Goal: Task Accomplishment & Management: Use online tool/utility

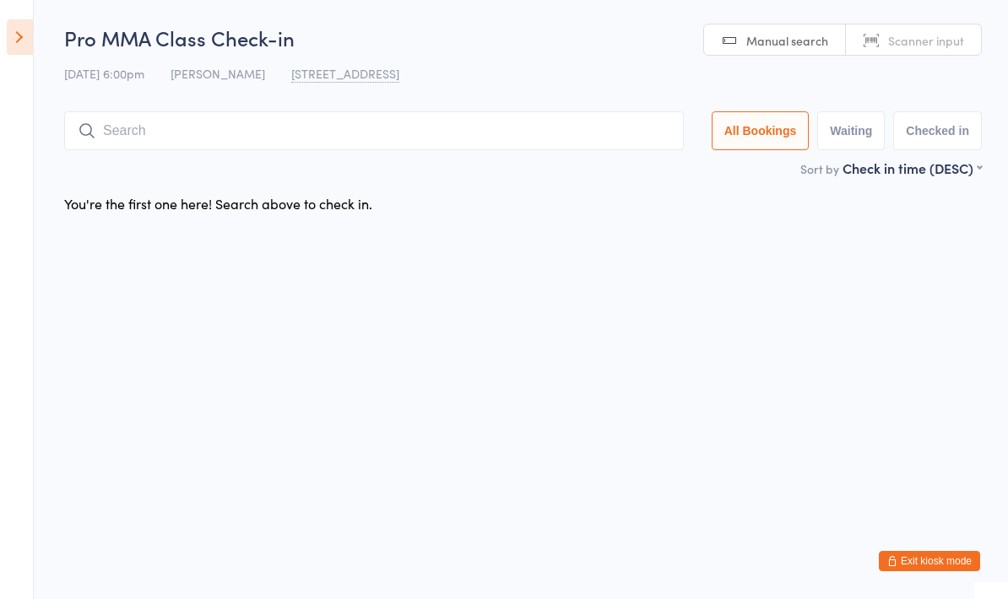
click at [942, 554] on button "Exit kiosk mode" at bounding box center [929, 561] width 101 height 20
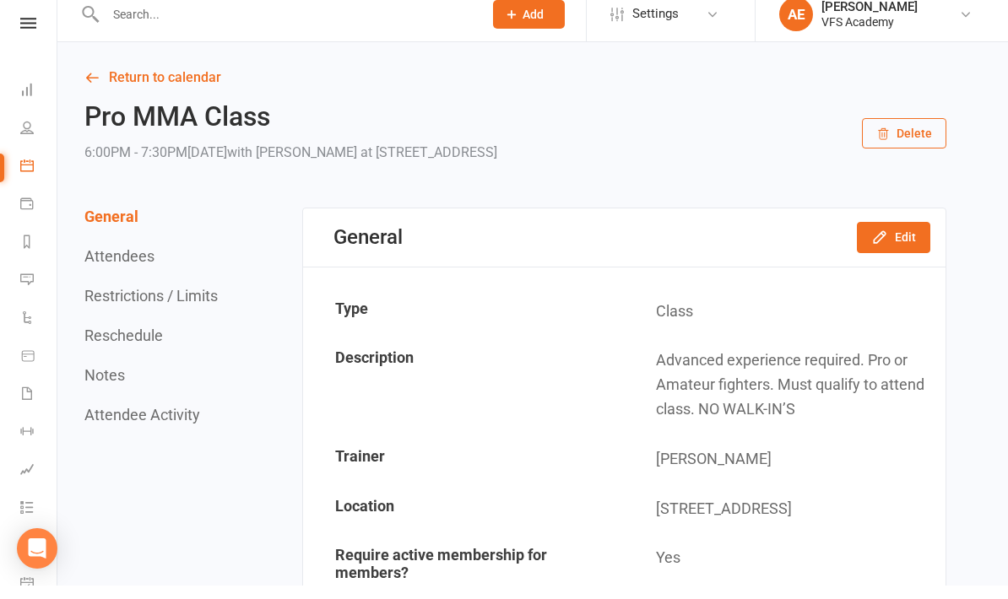
scroll to position [14, 0]
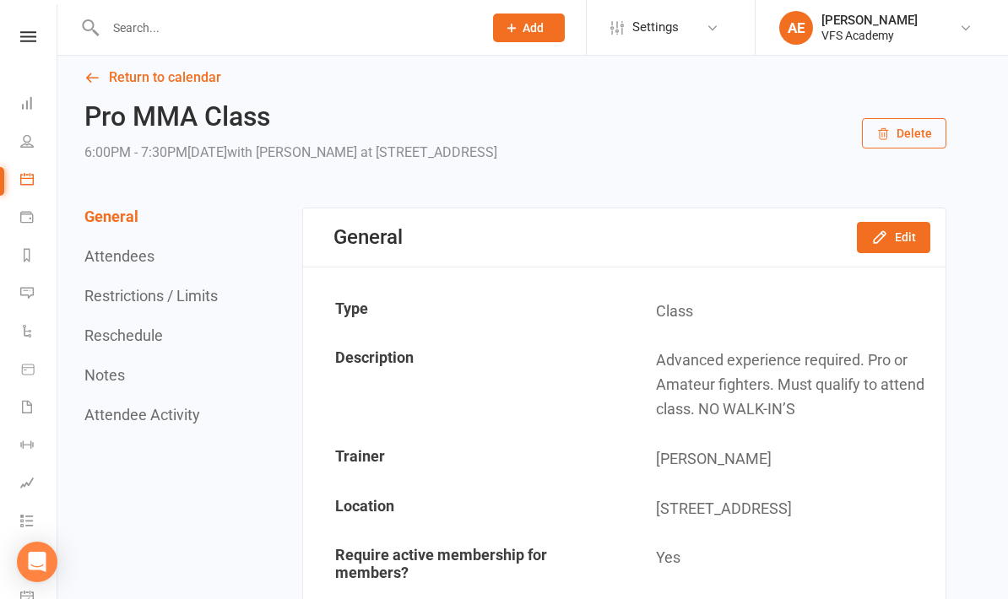
click at [7, 85] on div "Clubworx" at bounding box center [28, 58] width 57 height 55
click at [28, 111] on link "Dashboard" at bounding box center [39, 105] width 38 height 38
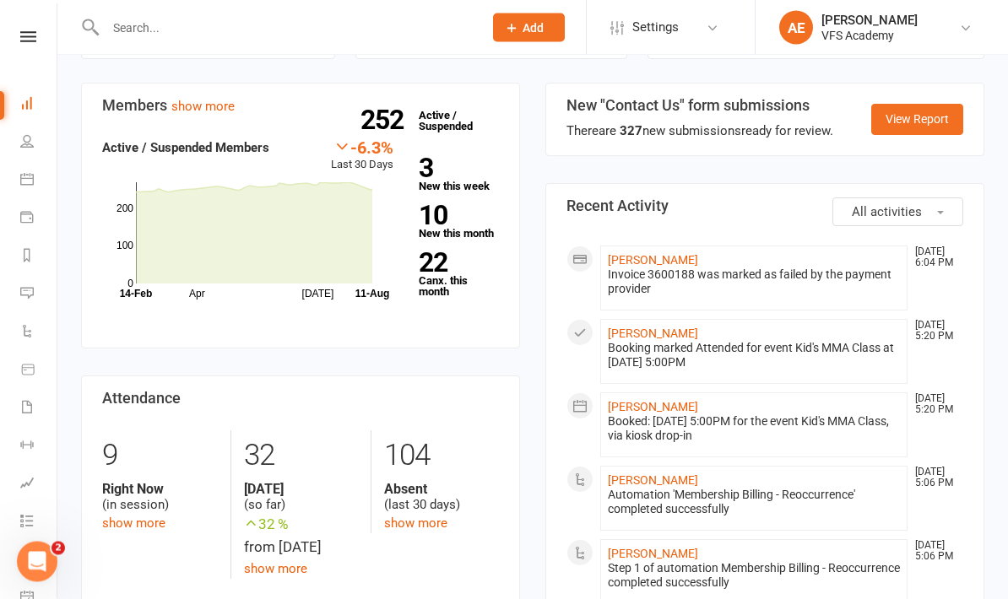
scroll to position [338, 0]
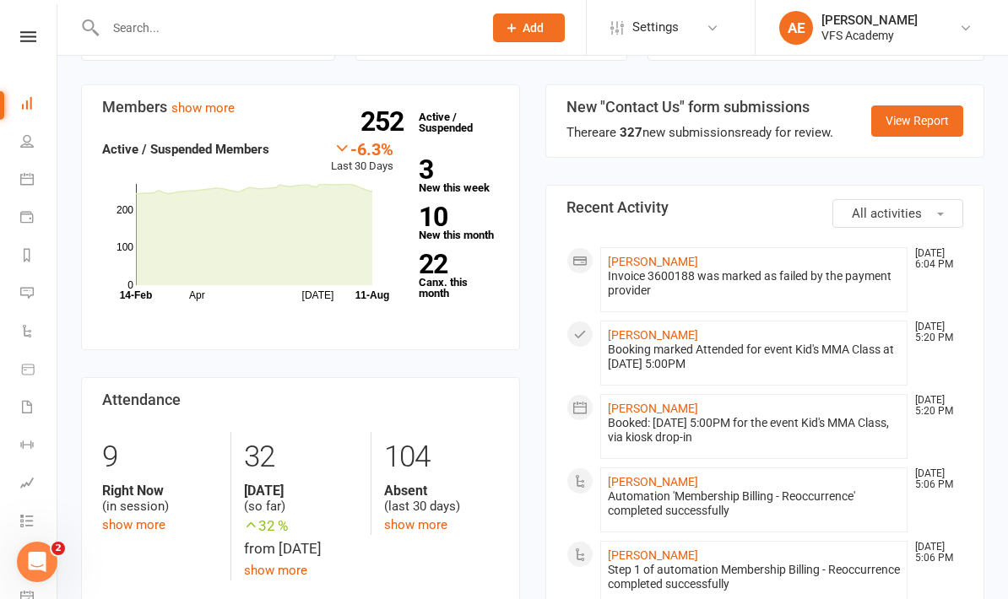
click at [675, 255] on link "Masaki Takeura" at bounding box center [653, 262] width 90 height 14
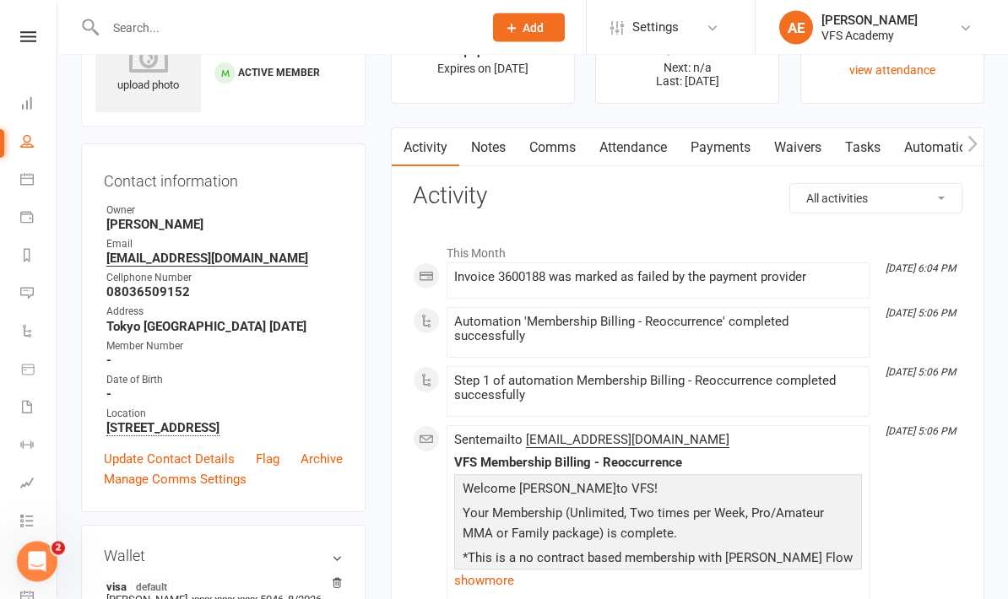
click at [735, 149] on link "Payments" at bounding box center [721, 148] width 84 height 39
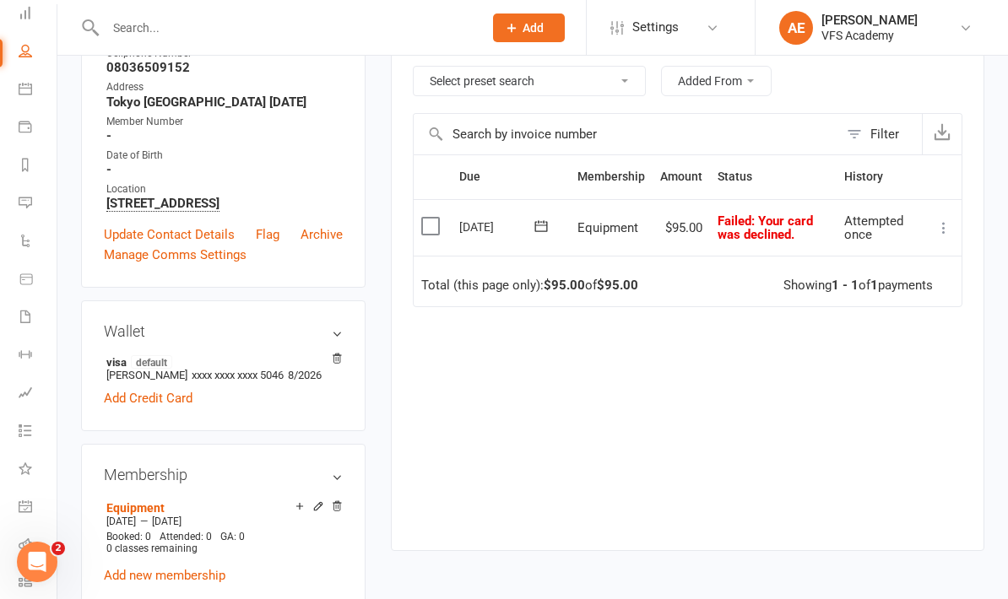
scroll to position [302, 0]
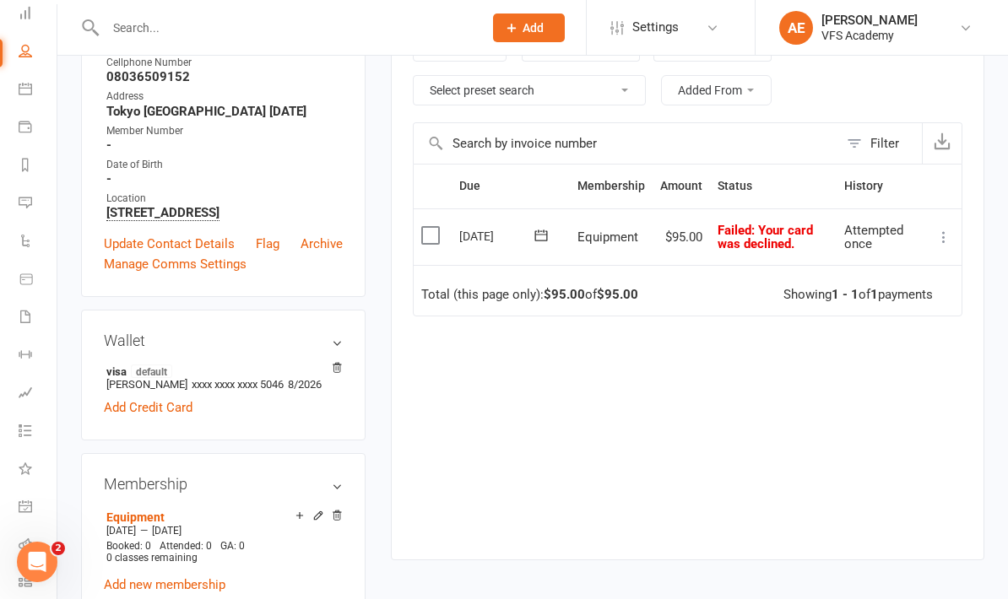
click at [205, 588] on link "Add new membership" at bounding box center [165, 584] width 122 height 15
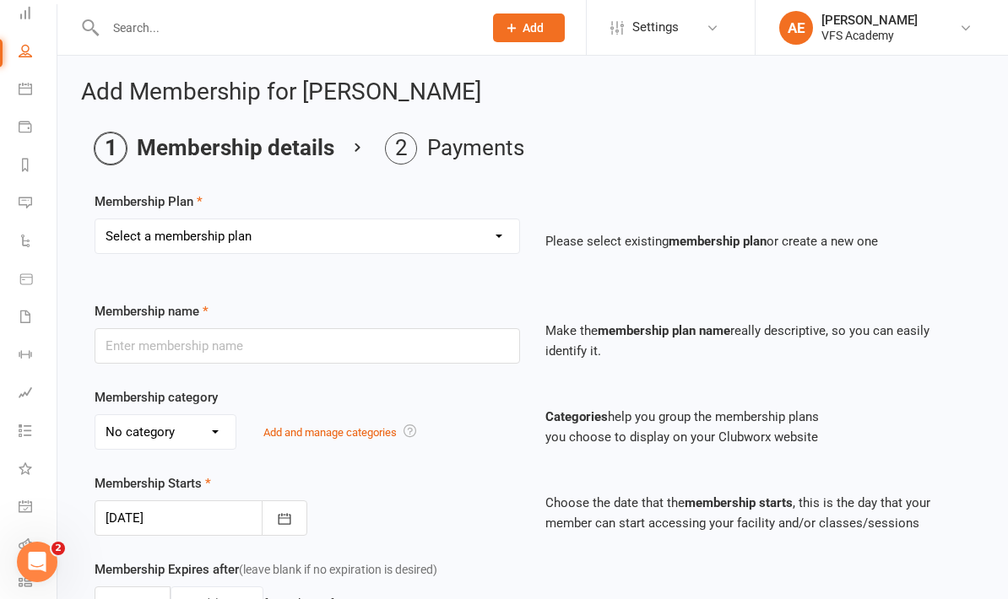
click at [407, 228] on select "Select a membership plan Create new Membership Plan Kid's Monthly Unlimited Kid…" at bounding box center [307, 236] width 424 height 34
select select "25"
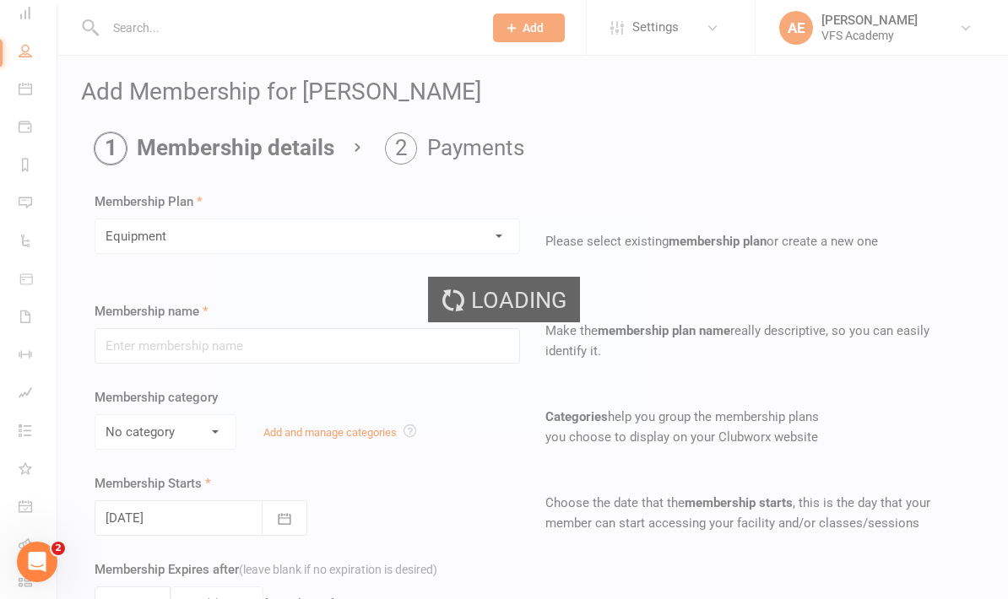
type input "Equipment"
select select "5"
type input "1"
select select "0"
type input "0"
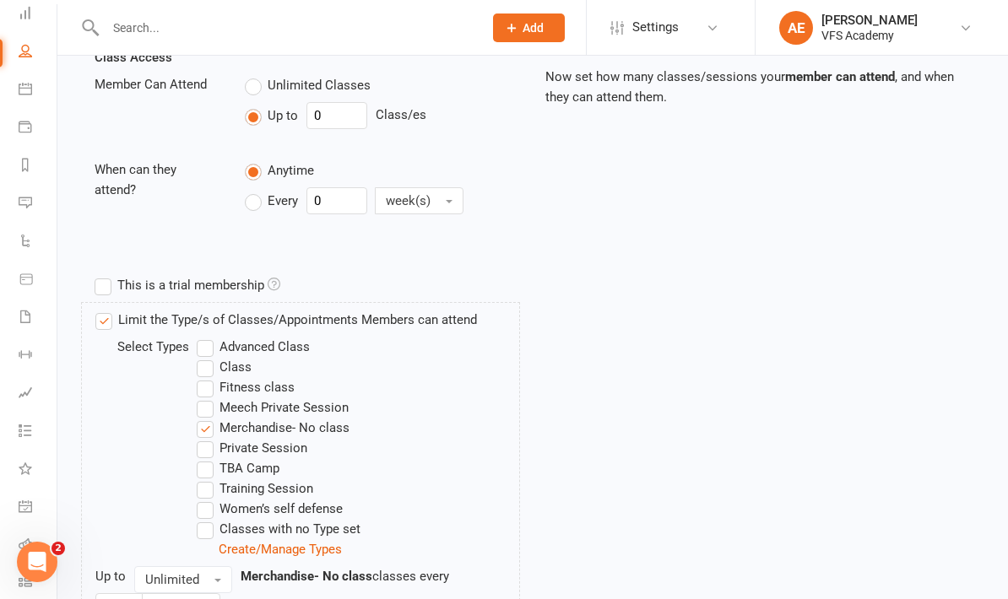
scroll to position [711, 0]
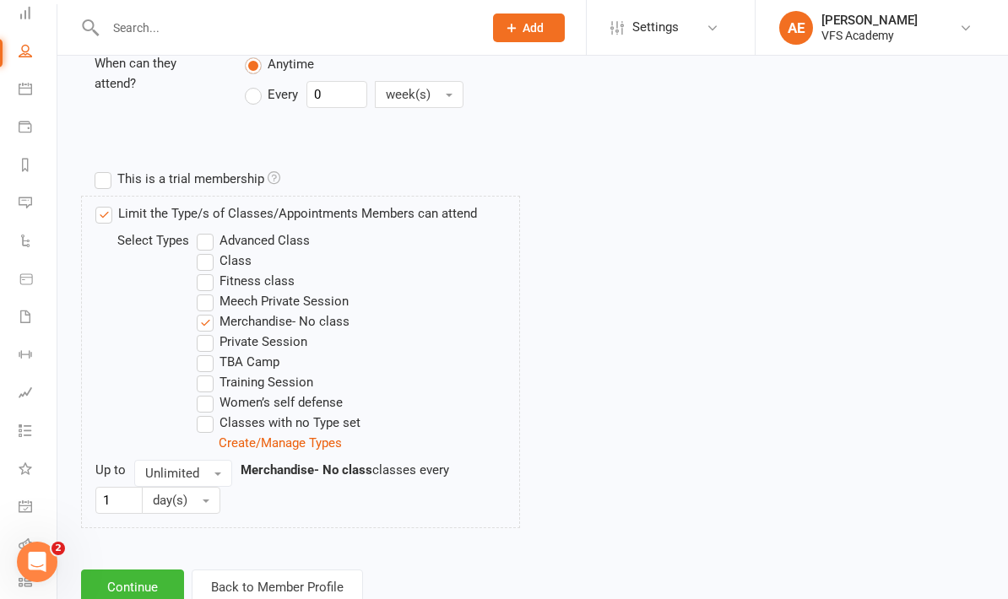
click at [135, 586] on button "Continue" at bounding box center [132, 587] width 103 height 35
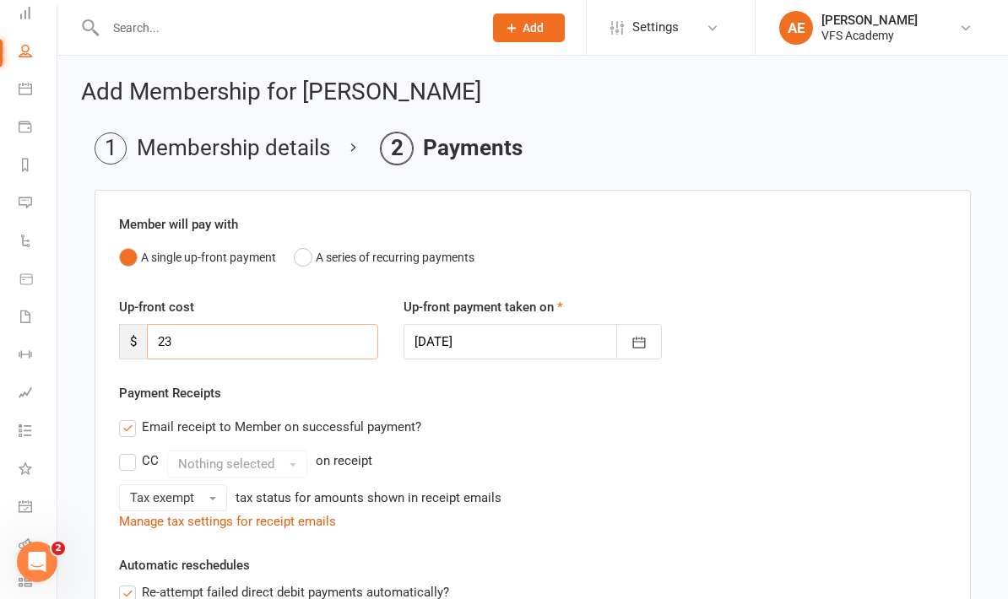
click at [329, 357] on input "23" at bounding box center [262, 341] width 231 height 35
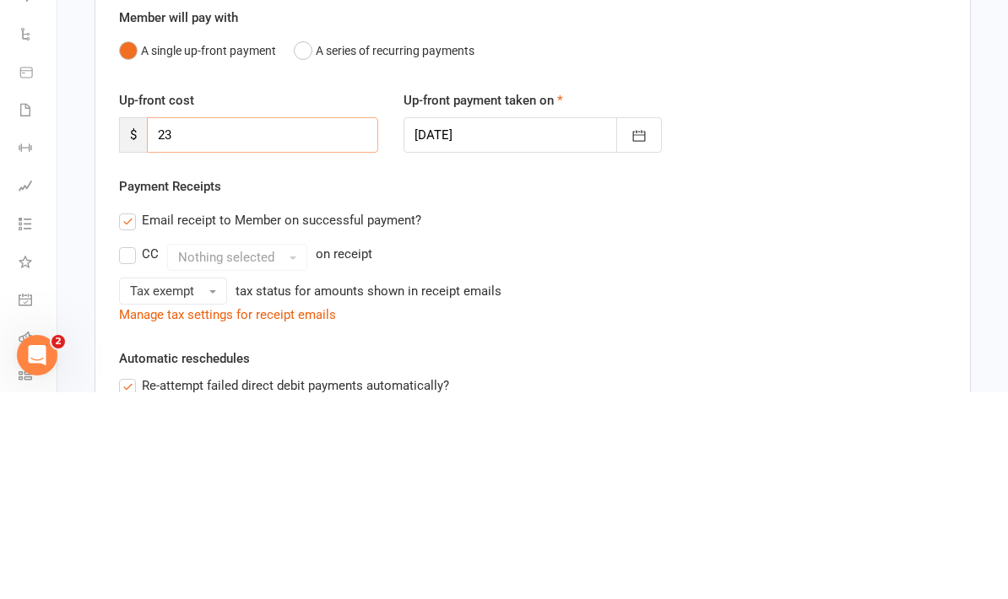
type input "2"
type input "95"
click at [764, 410] on div "Email receipt to Member on successful payment?" at bounding box center [525, 427] width 841 height 34
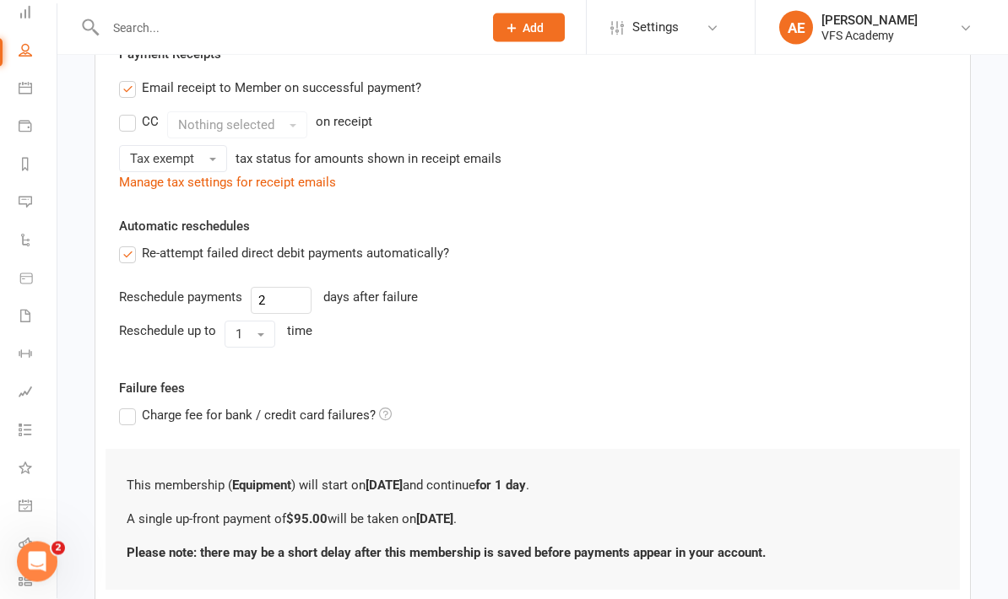
scroll to position [401, 0]
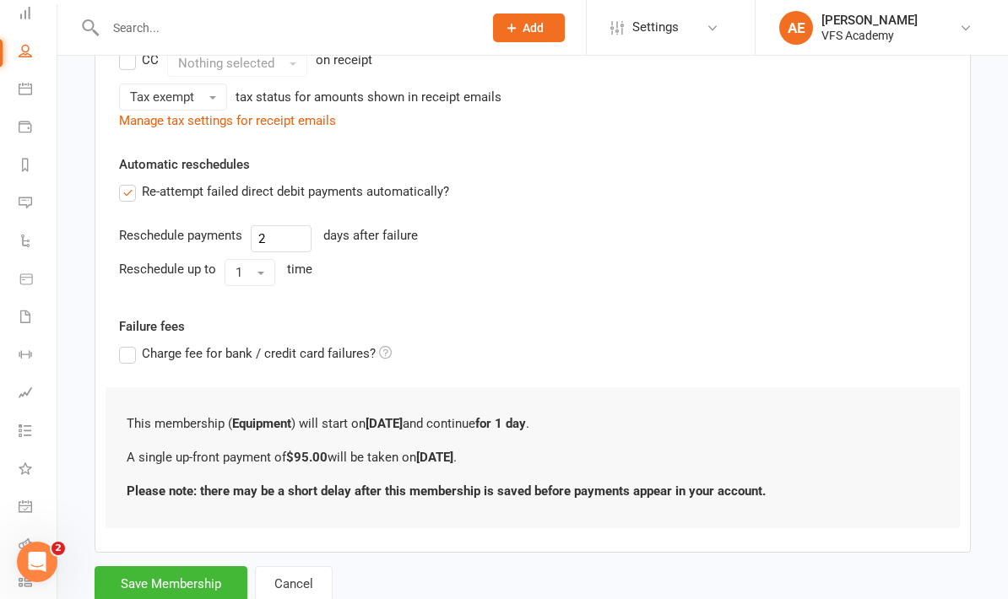
click at [198, 585] on button "Save Membership" at bounding box center [171, 583] width 153 height 35
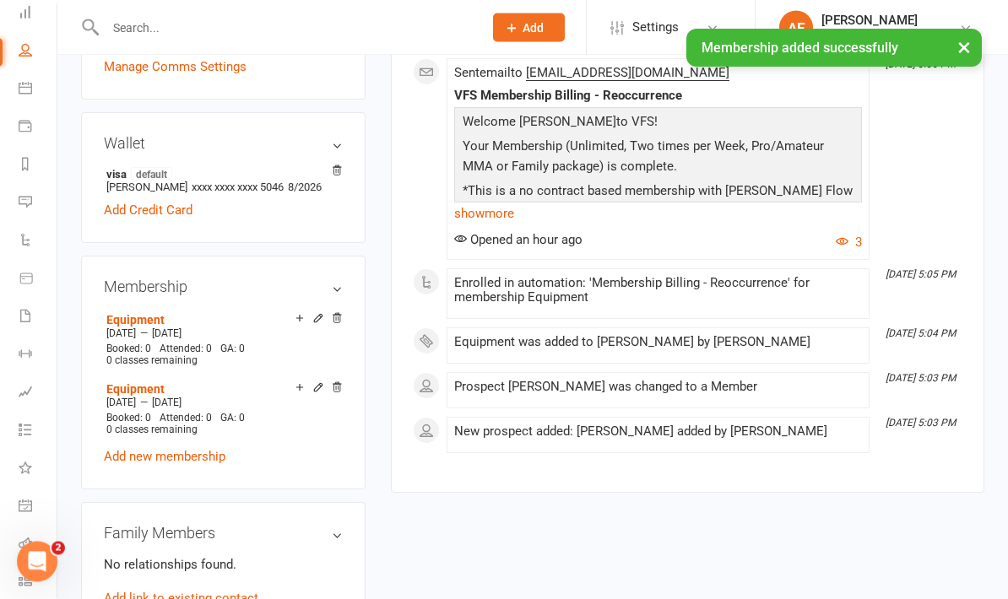
scroll to position [496, 0]
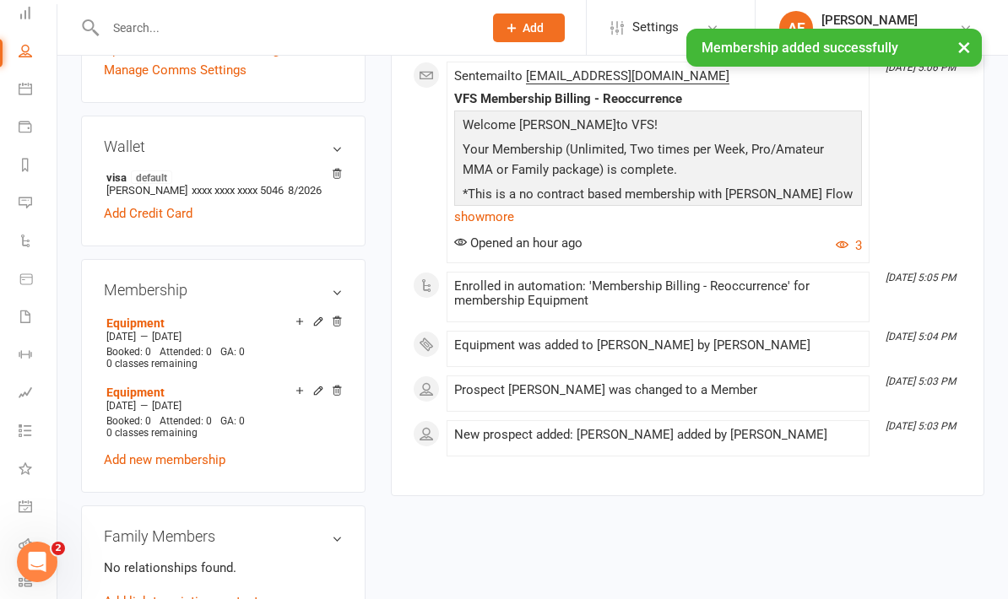
click at [341, 394] on icon at bounding box center [337, 391] width 12 height 12
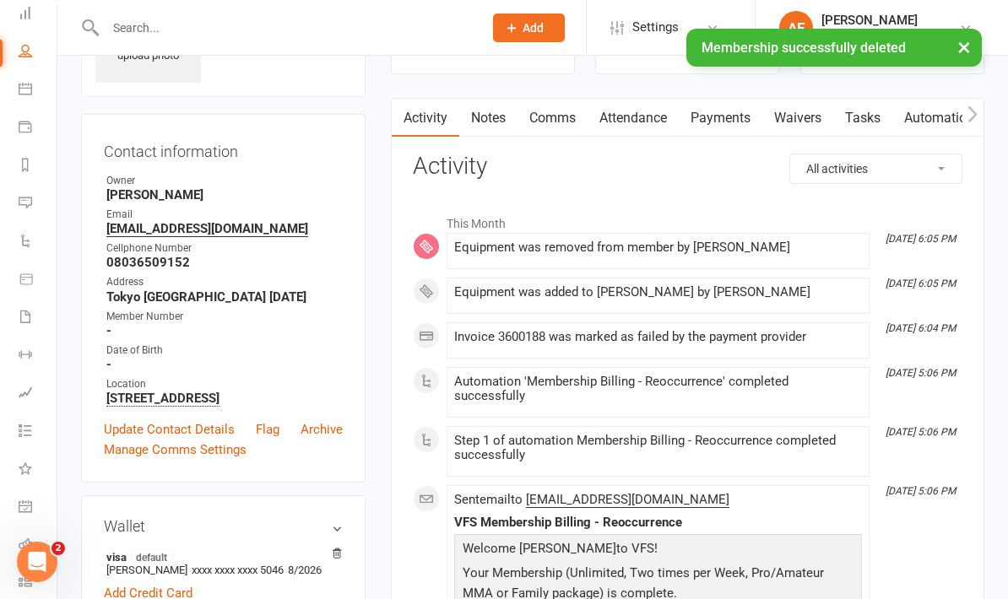
scroll to position [0, 0]
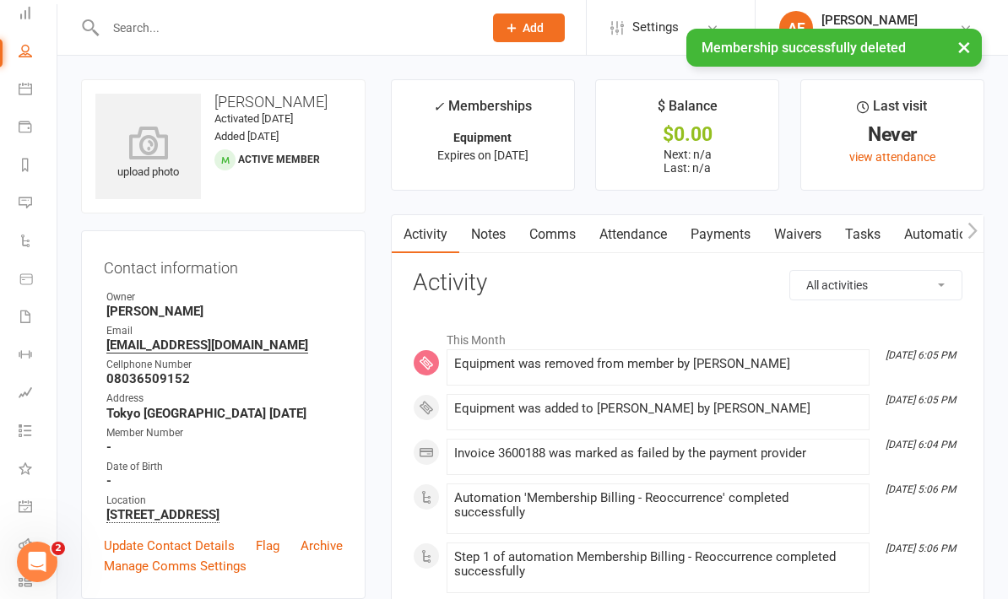
click at [753, 225] on link "Payments" at bounding box center [721, 234] width 84 height 39
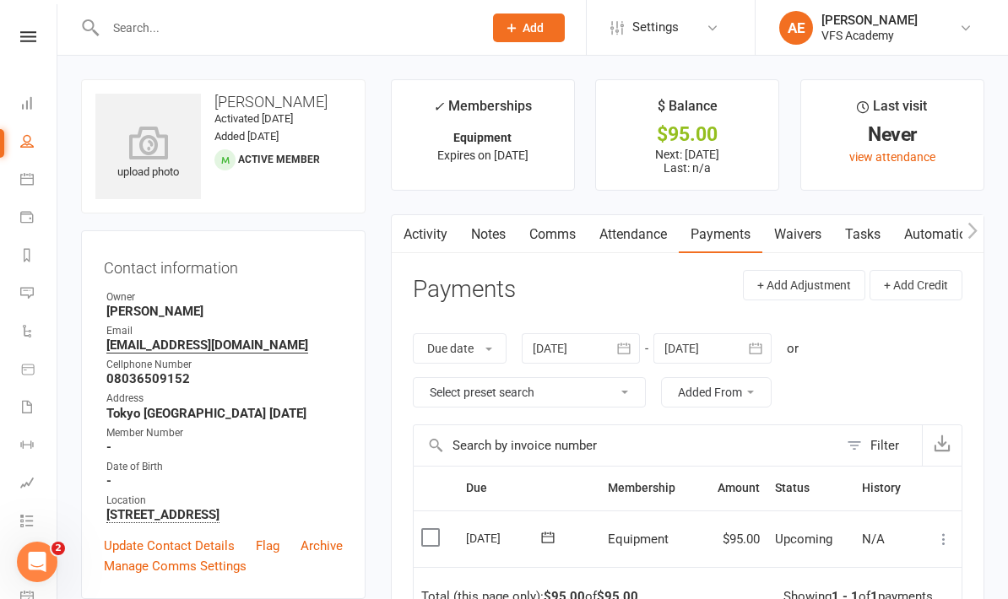
scroll to position [29, 0]
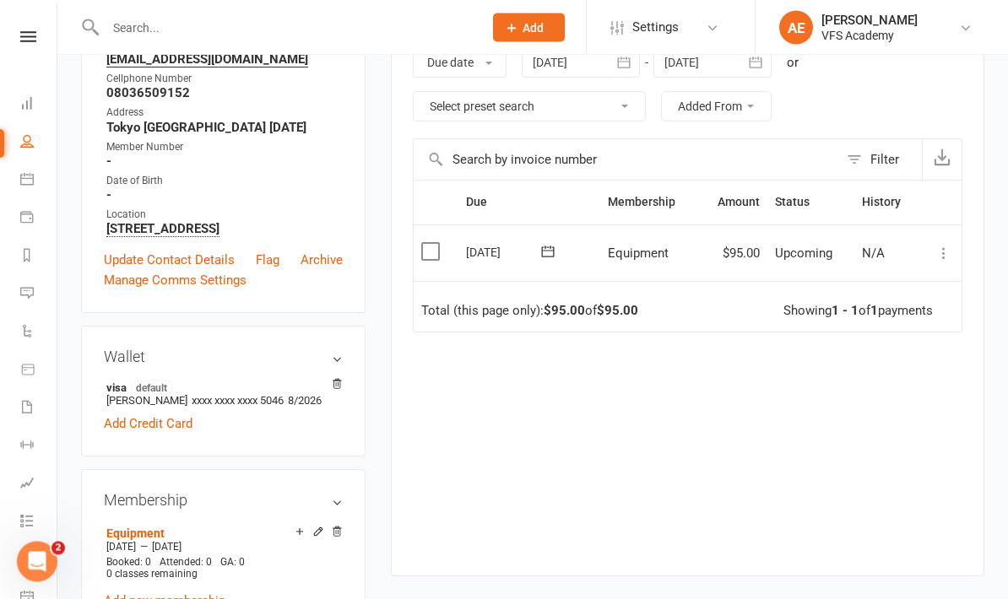
scroll to position [343, 0]
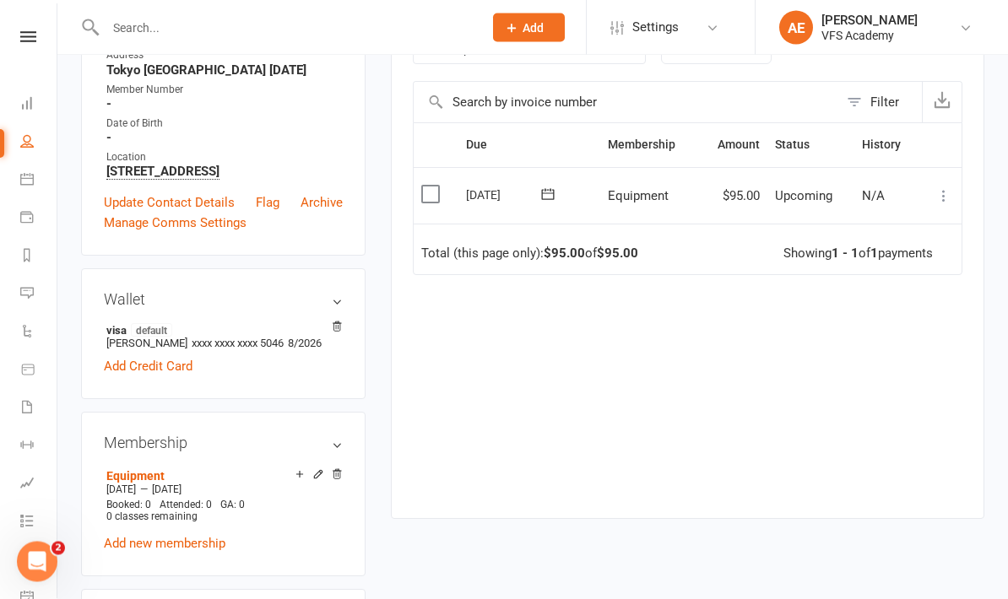
click at [332, 474] on icon at bounding box center [337, 475] width 12 height 12
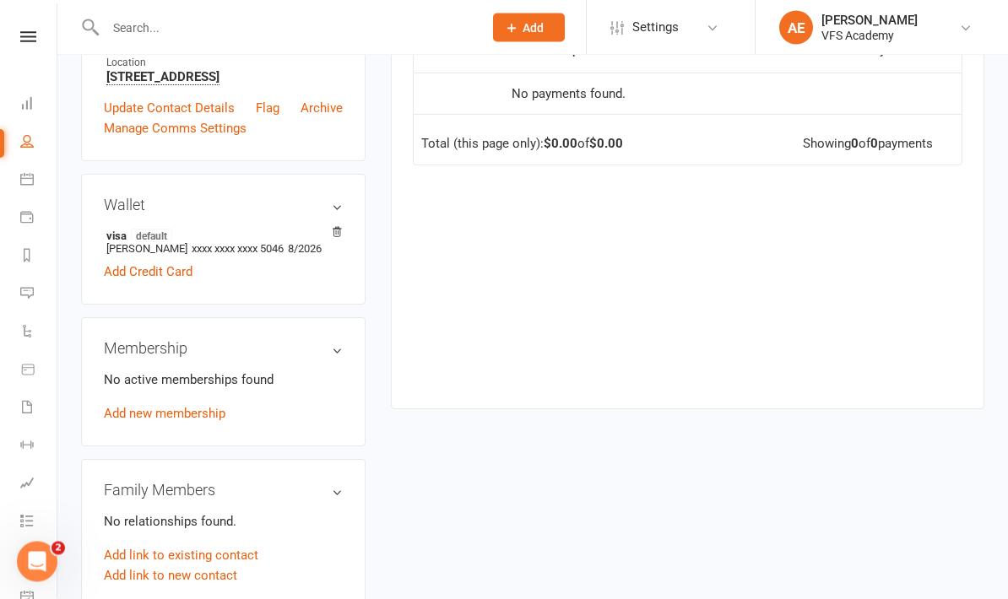
scroll to position [438, 0]
click at [188, 419] on link "Add new membership" at bounding box center [165, 413] width 122 height 15
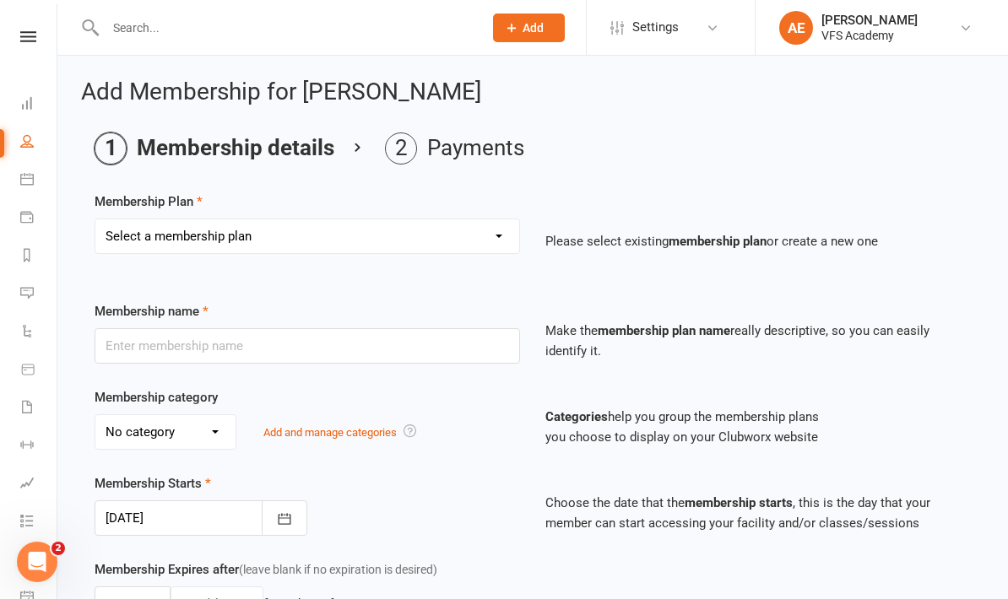
click at [508, 234] on select "Select a membership plan Create new Membership Plan Kid's Monthly Unlimited Kid…" at bounding box center [307, 236] width 424 height 34
click at [31, 101] on icon at bounding box center [27, 103] width 14 height 14
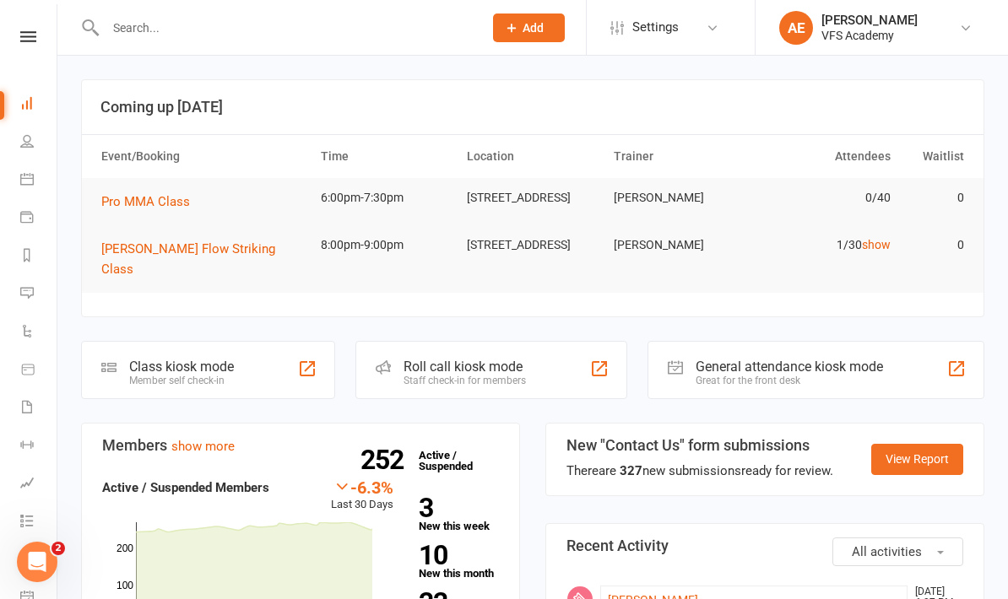
click at [33, 35] on icon at bounding box center [28, 36] width 16 height 11
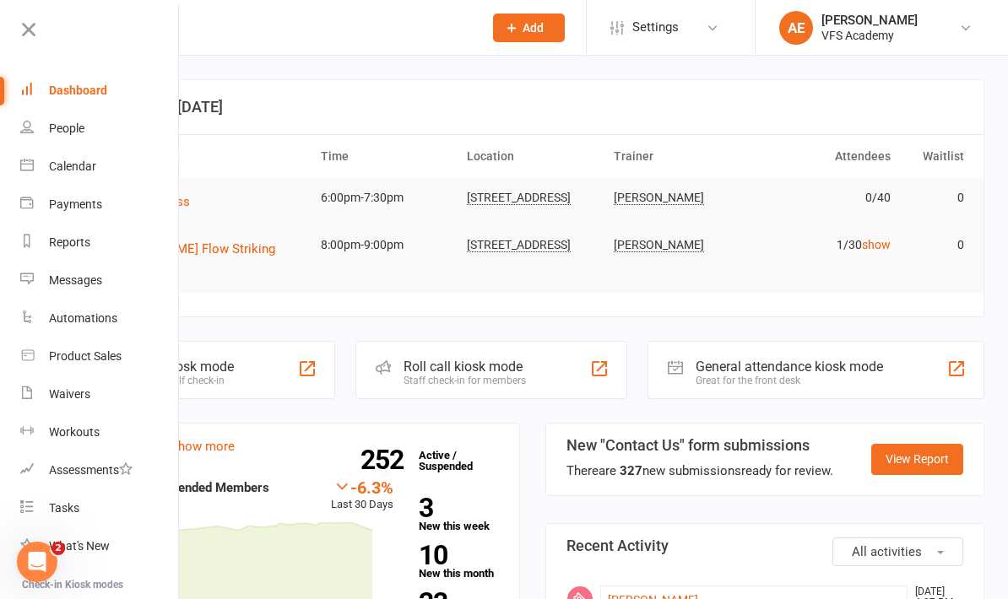
click at [23, 35] on icon at bounding box center [29, 30] width 24 height 24
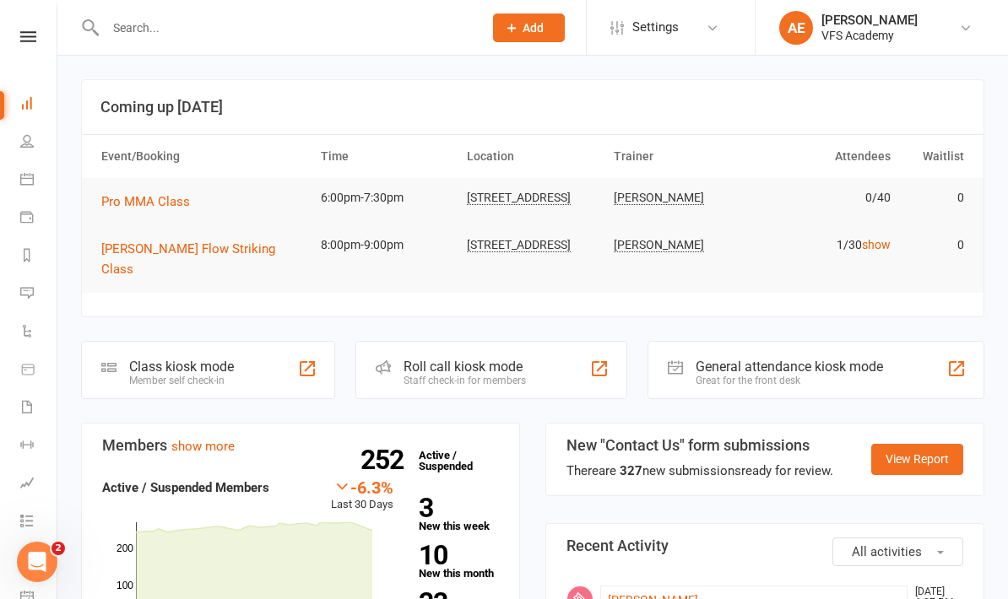
click at [166, 359] on div "Class kiosk mode" at bounding box center [181, 367] width 105 height 16
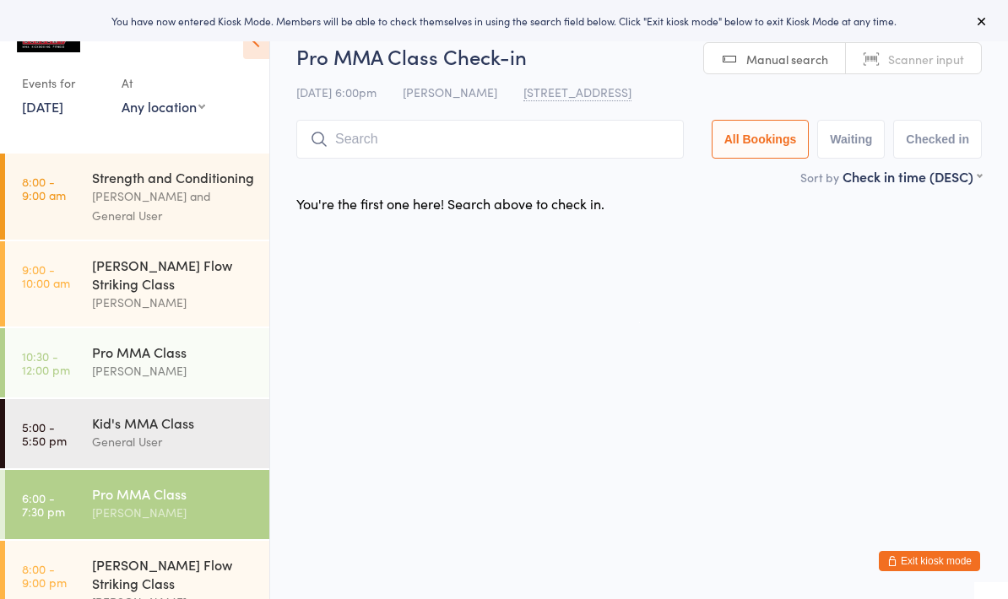
click at [251, 51] on icon at bounding box center [256, 41] width 26 height 35
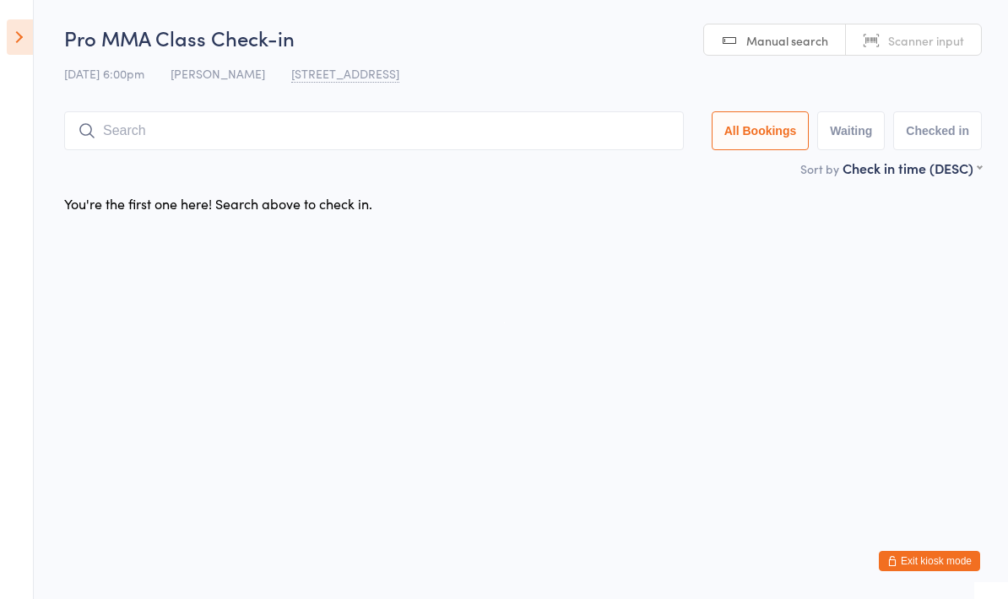
click at [450, 136] on input "search" at bounding box center [373, 130] width 619 height 39
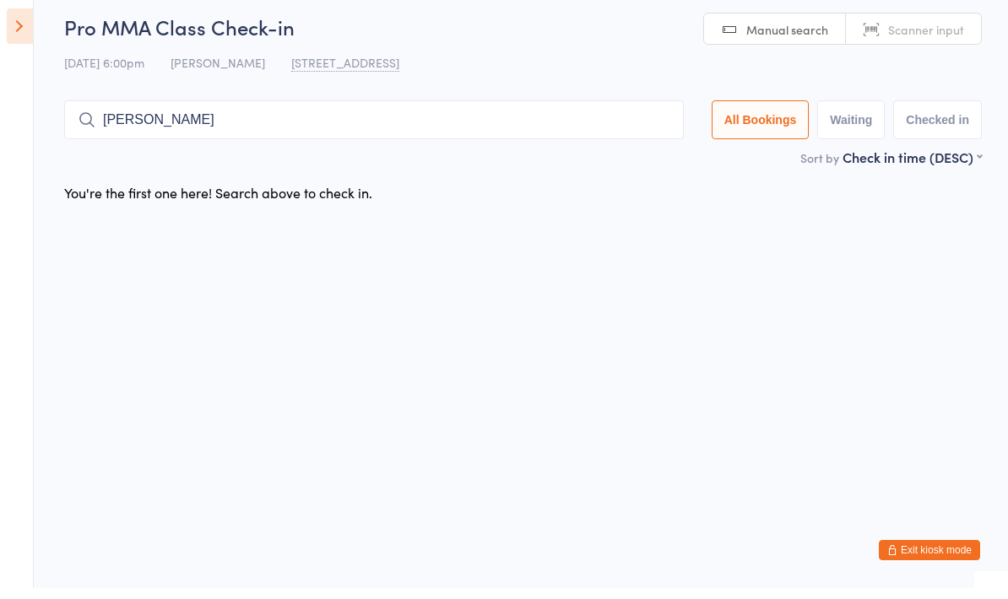
type input "Manuel"
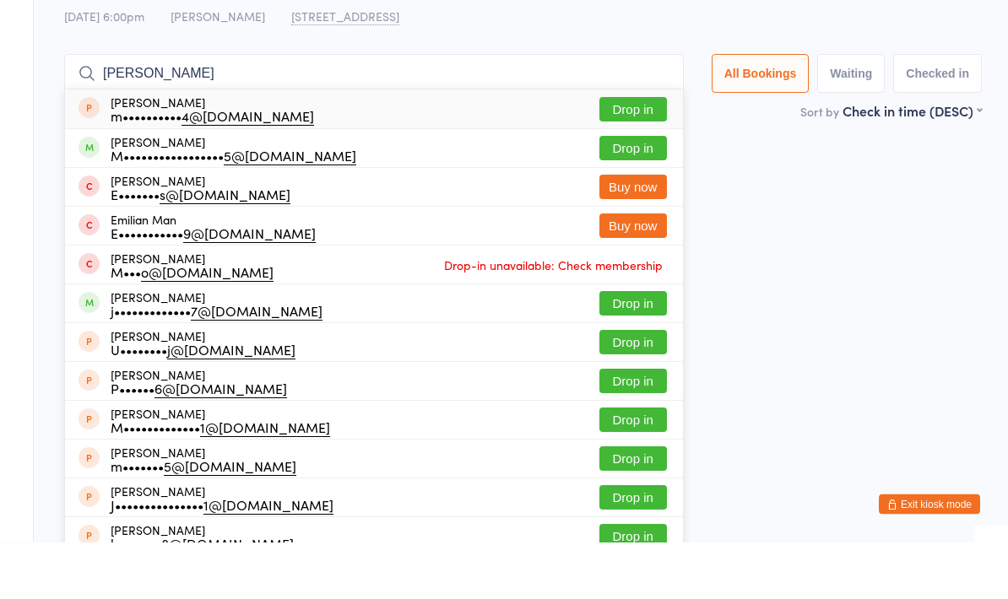
click at [628, 193] on button "Drop in" at bounding box center [633, 205] width 68 height 24
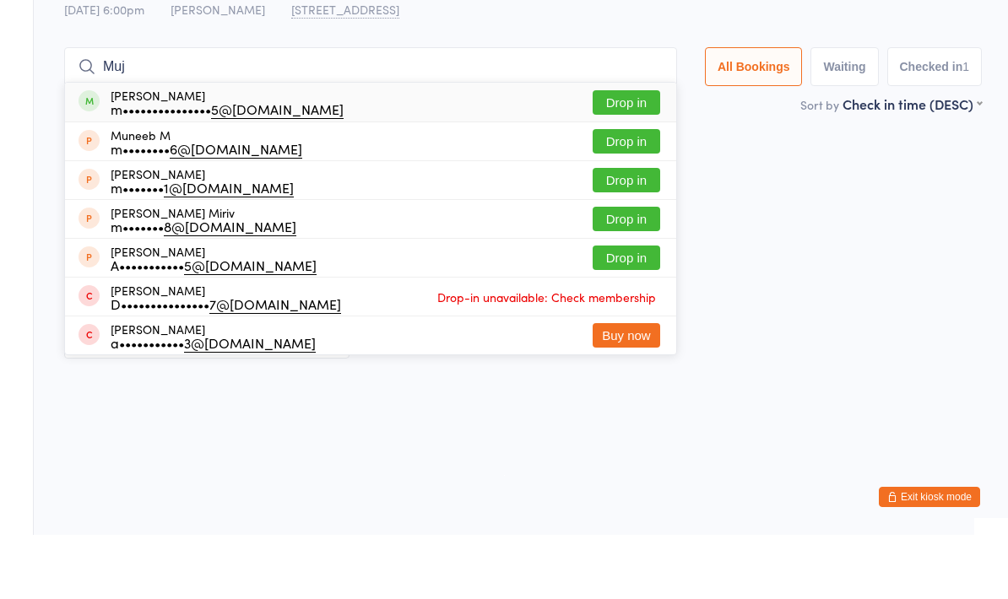
type input "Muj"
click at [609, 154] on button "Drop in" at bounding box center [626, 166] width 68 height 24
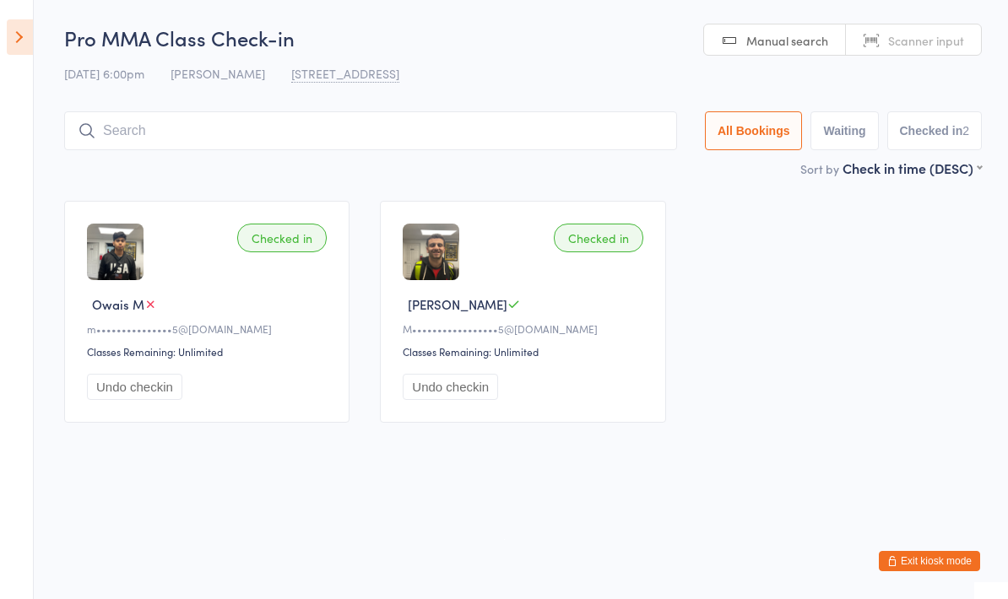
click at [360, 165] on div "Sort by Check in time (DESC) First name (ASC) First name (DESC) Last name (ASC)…" at bounding box center [522, 168] width 917 height 19
click at [502, 149] on input "search" at bounding box center [370, 130] width 613 height 39
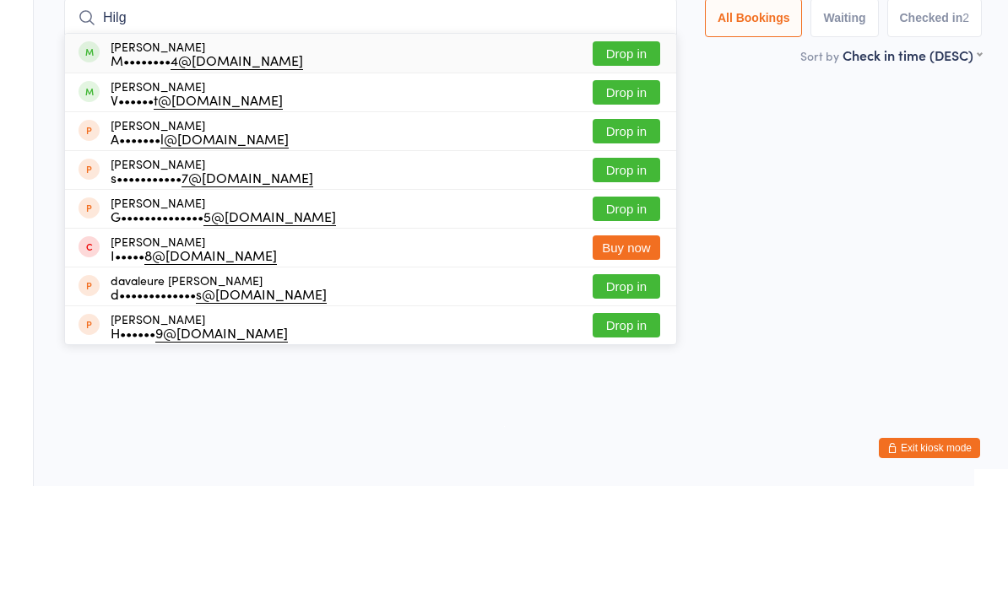
type input "Hilg"
click at [306, 147] on div "Matthew Hilgart M•••••••• 4@yahoo.com Drop in" at bounding box center [370, 166] width 611 height 39
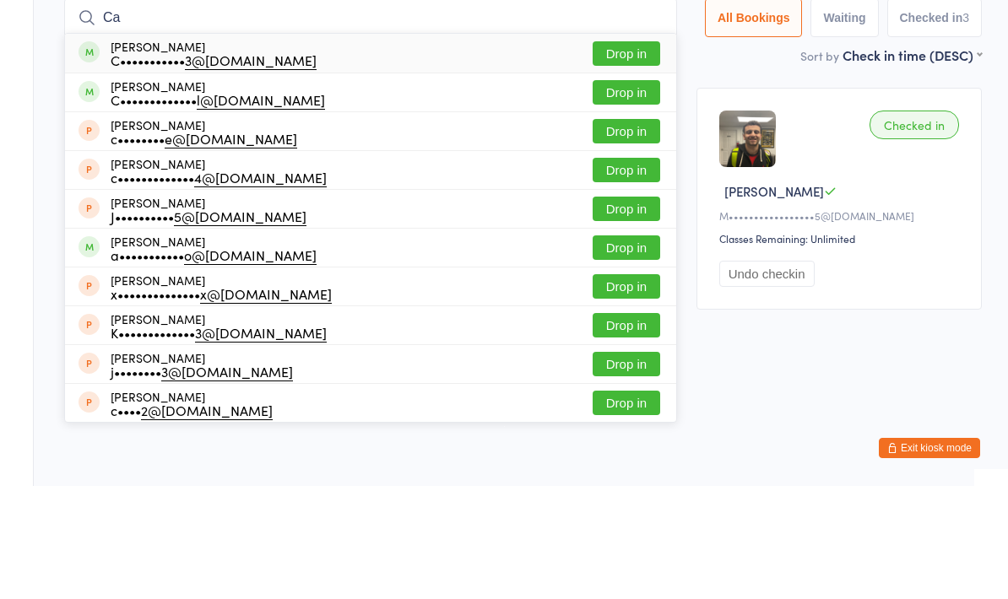
type input "Ca"
click at [628, 193] on button "Drop in" at bounding box center [626, 205] width 68 height 24
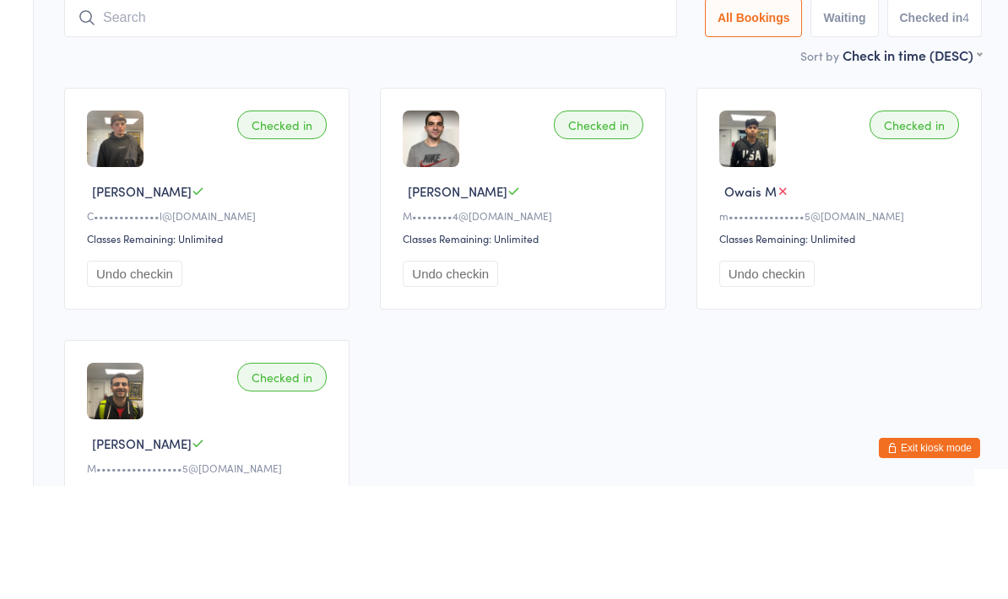
click at [575, 111] on input "search" at bounding box center [370, 130] width 613 height 39
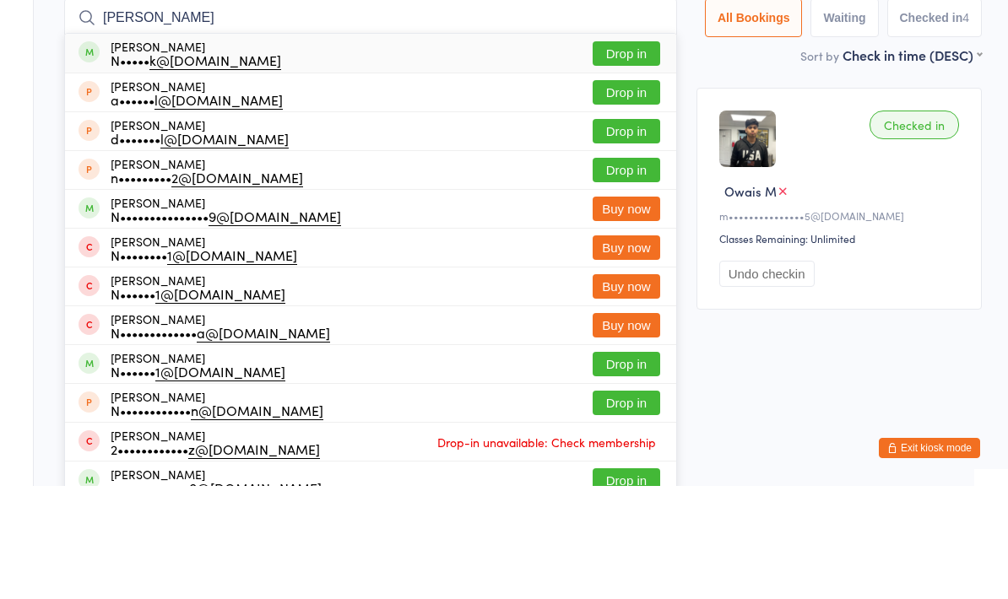
type input "Nichole"
click at [498, 147] on div "Nichole Glazik N••••• k@yahoo.com Drop in" at bounding box center [370, 166] width 611 height 39
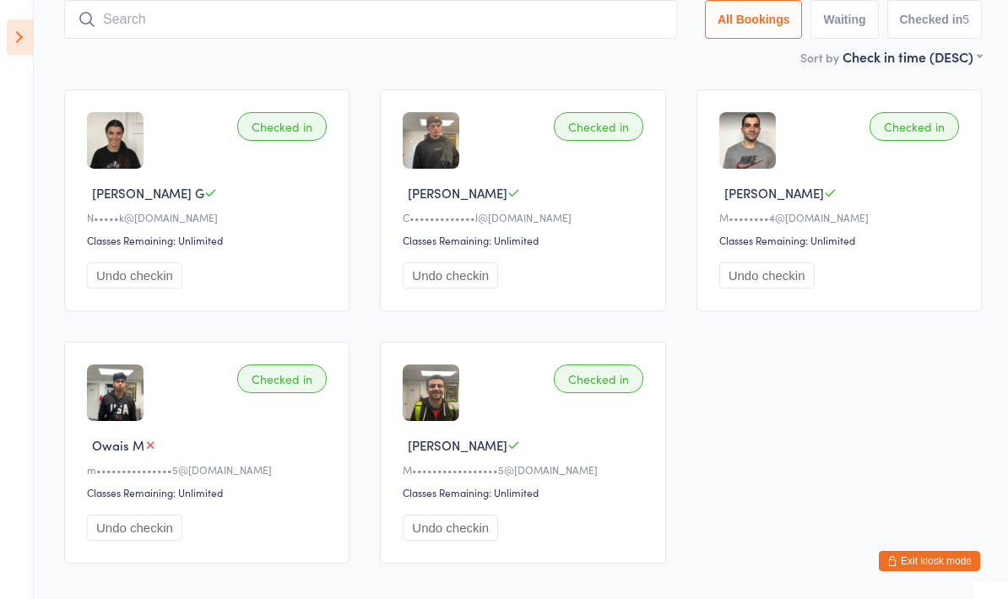
scroll to position [111, 0]
click at [621, 26] on input "search" at bounding box center [370, 20] width 613 height 39
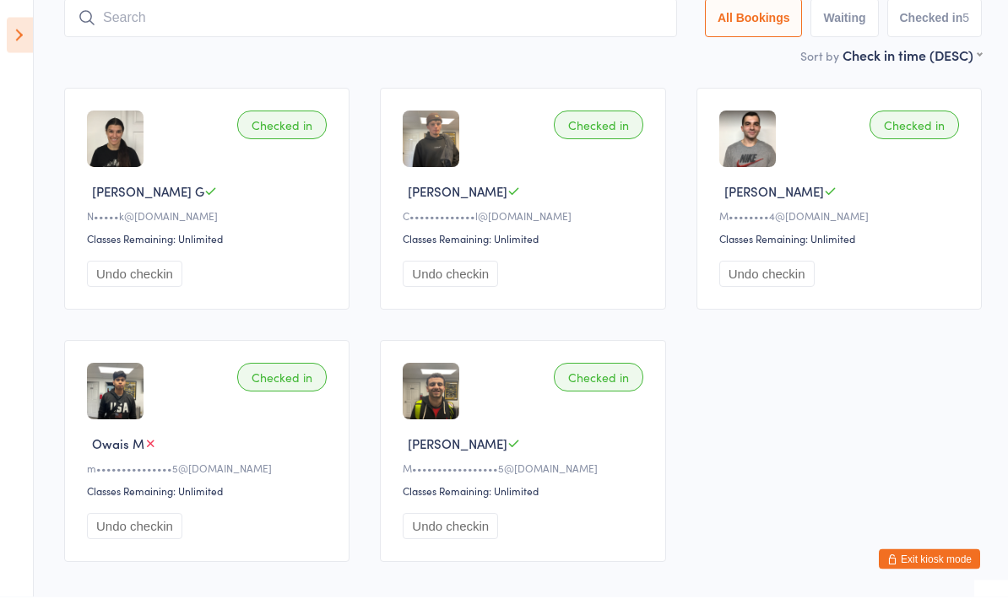
scroll to position [113, 0]
click at [952, 560] on button "Exit kiosk mode" at bounding box center [929, 561] width 101 height 20
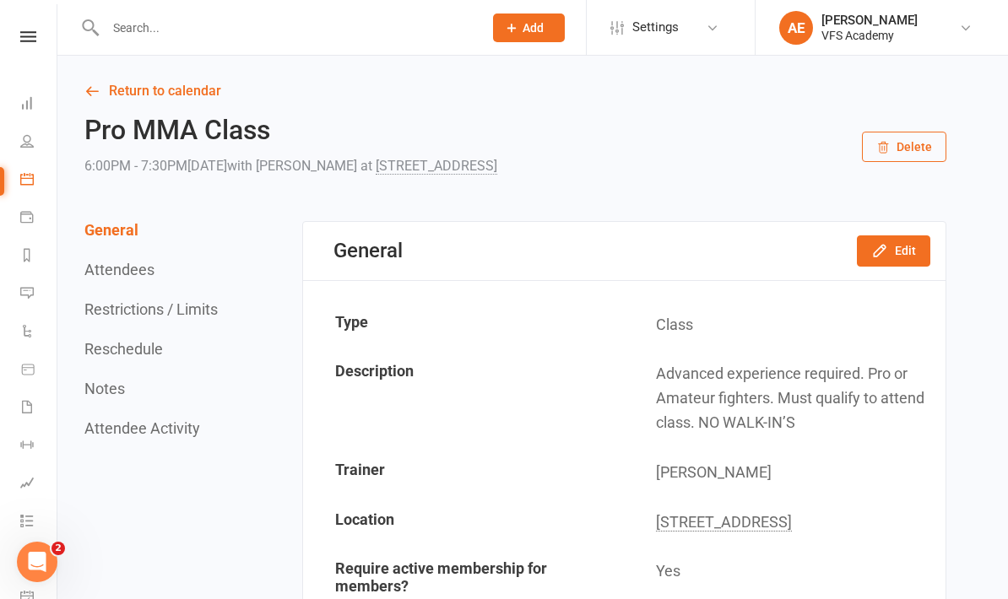
click at [428, 32] on input "text" at bounding box center [285, 28] width 370 height 24
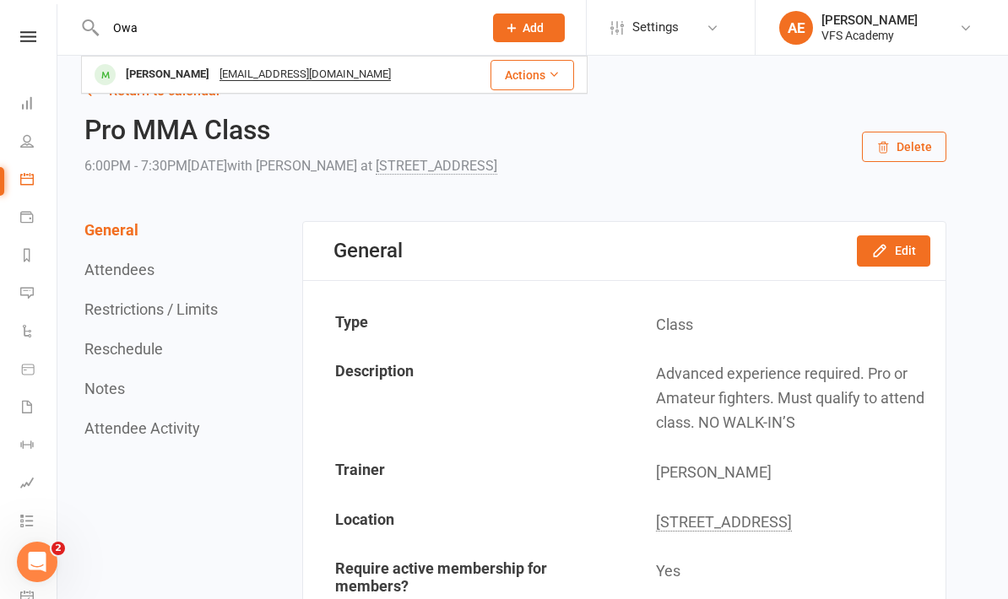
type input "Owa"
click at [355, 71] on div "[EMAIL_ADDRESS][DOMAIN_NAME]" at bounding box center [304, 74] width 181 height 24
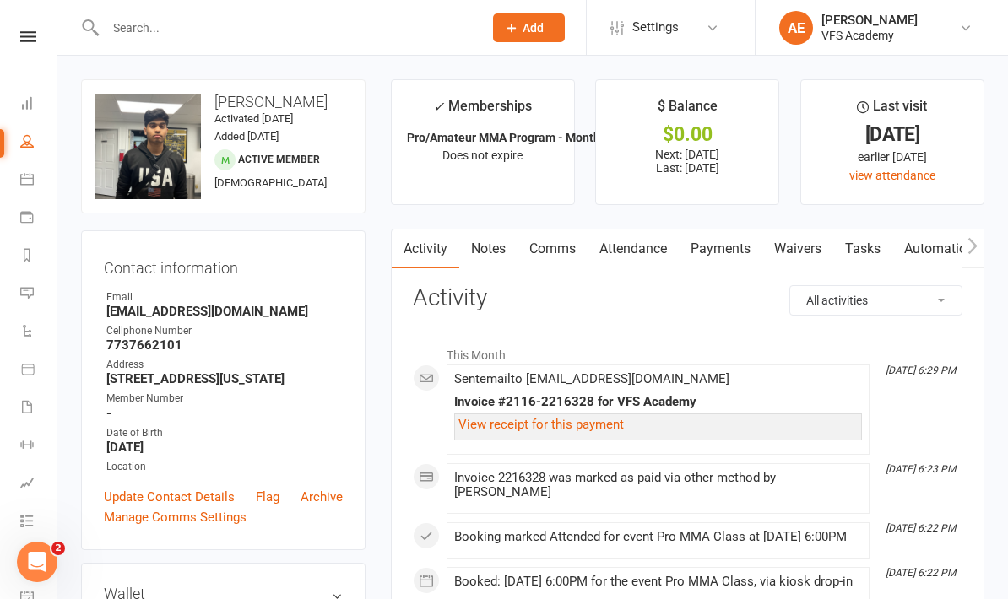
click at [728, 255] on link "Payments" at bounding box center [721, 249] width 84 height 39
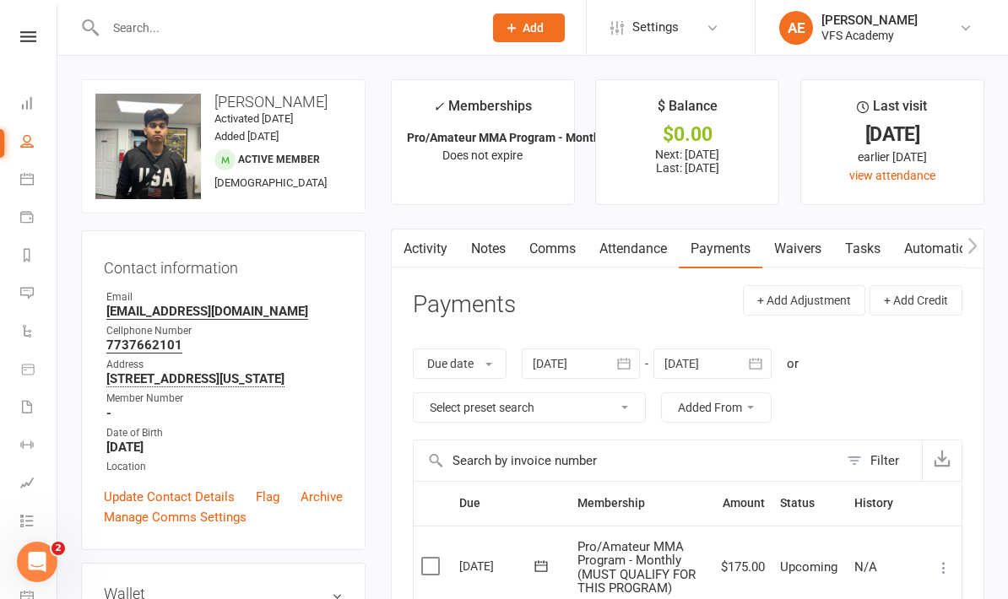
click at [32, 106] on icon at bounding box center [27, 103] width 14 height 14
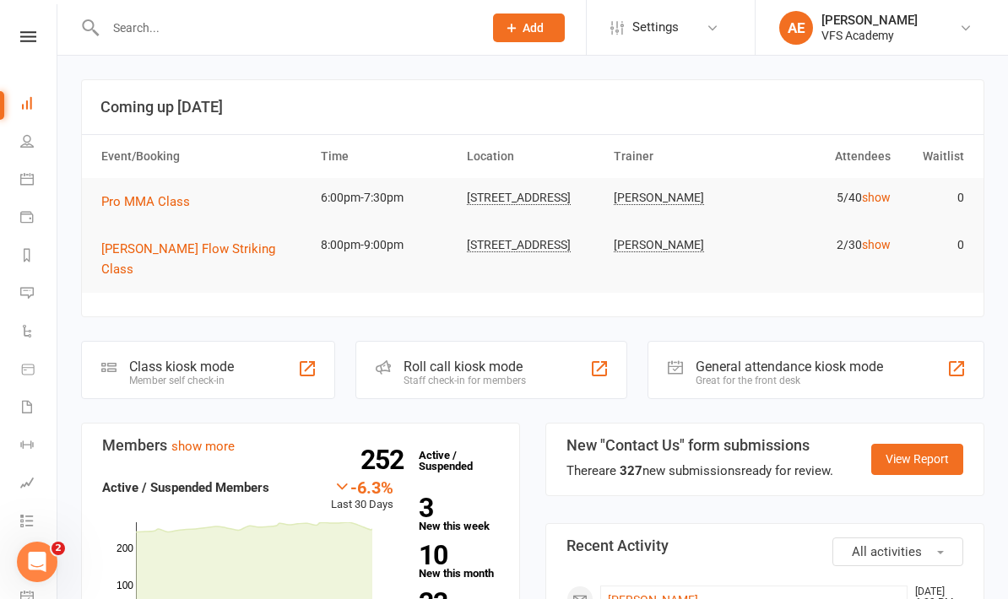
click at [217, 360] on div "Class kiosk mode" at bounding box center [181, 367] width 105 height 16
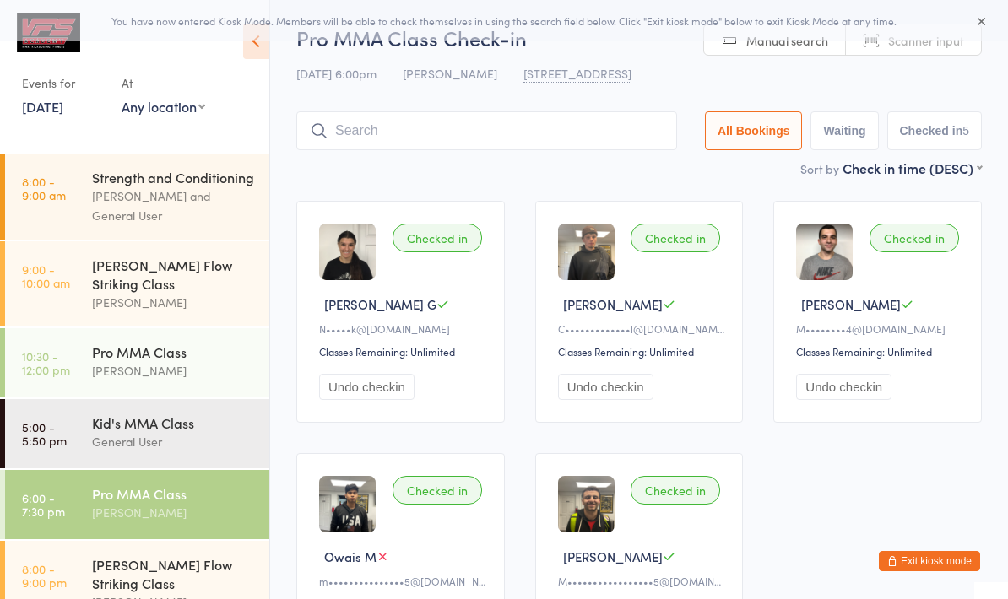
click at [545, 137] on input "search" at bounding box center [486, 130] width 381 height 39
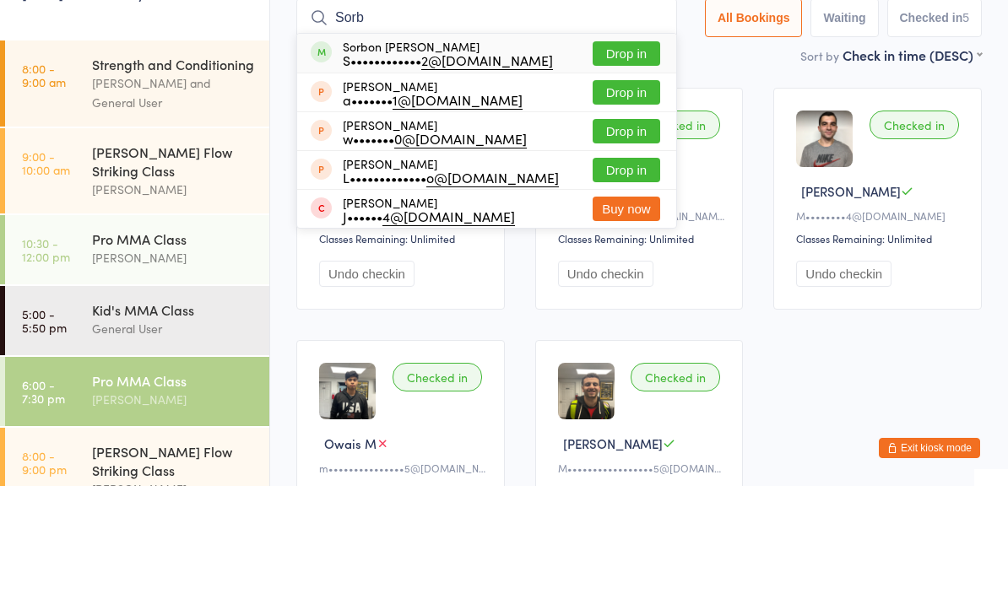
type input "Sorb"
click at [535, 147] on div "Sorbon [PERSON_NAME] S•••••••••••• 2@[DOMAIN_NAME] Drop in" at bounding box center [486, 166] width 379 height 39
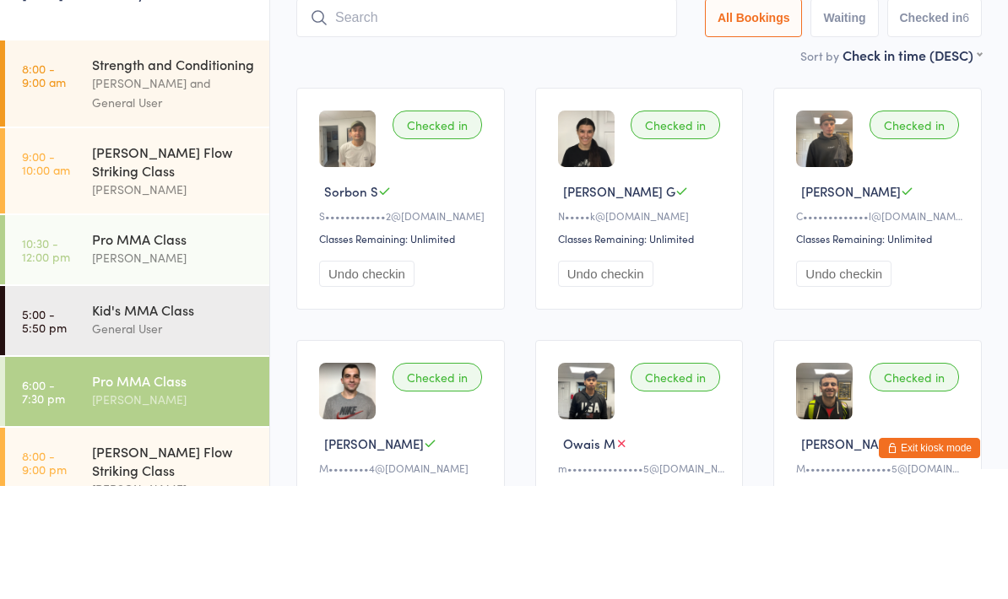
scroll to position [113, 0]
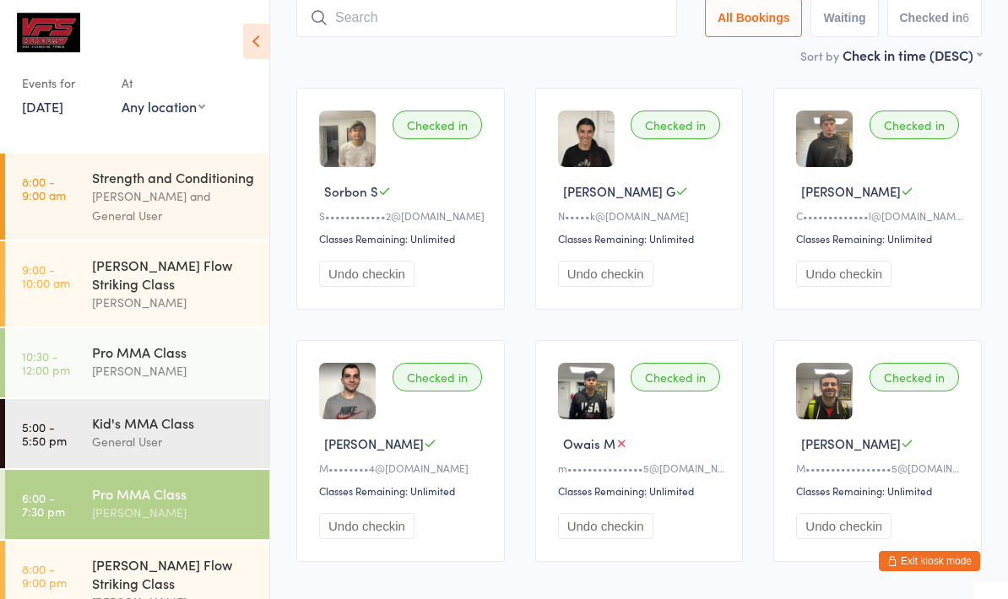
click at [603, 35] on input "search" at bounding box center [486, 17] width 381 height 39
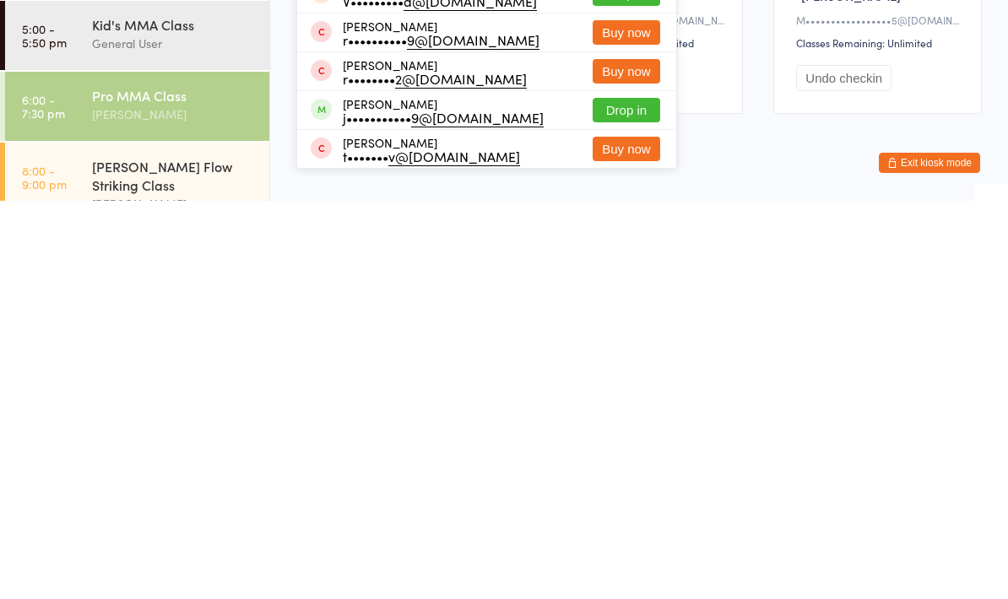
scroll to position [214, 0]
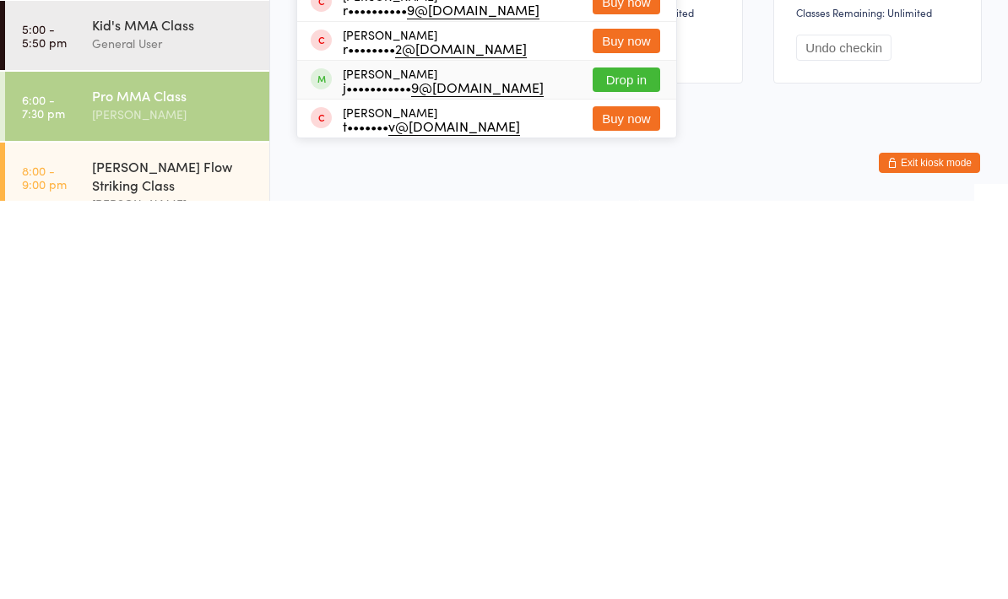
type input "Vict"
click at [522, 459] on div "[PERSON_NAME] j••••••••••• 9@[DOMAIN_NAME] Drop in" at bounding box center [486, 478] width 379 height 38
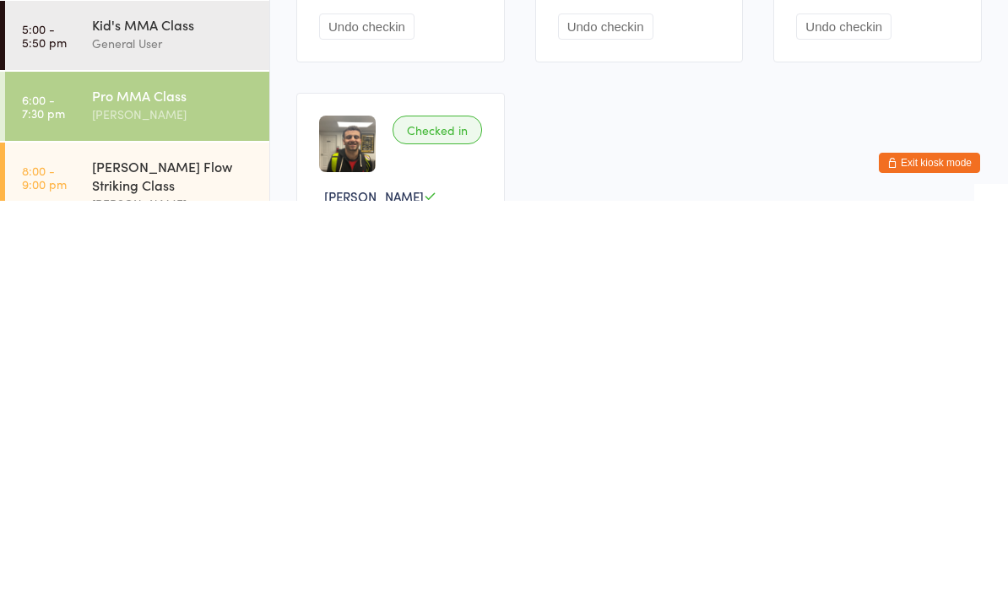
scroll to position [0, 0]
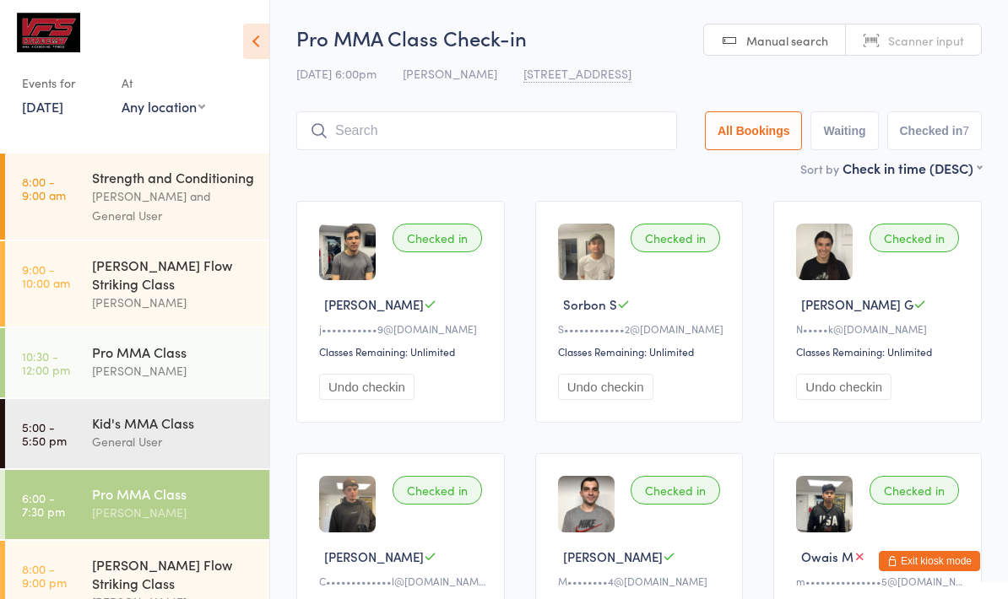
click at [507, 130] on input "search" at bounding box center [486, 130] width 381 height 39
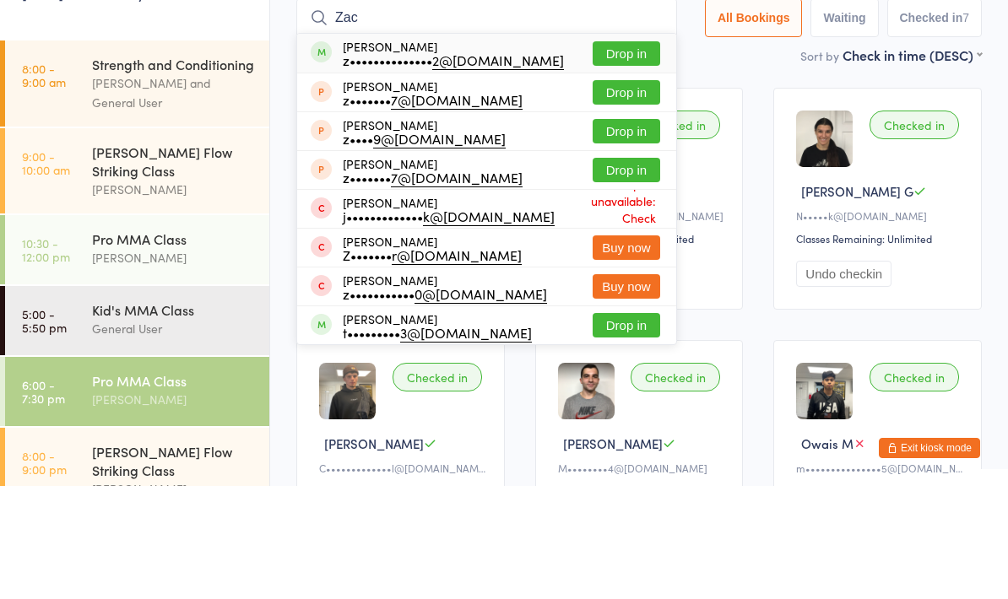
type input "Zac"
click at [516, 166] on div "z•••••••••••••• 2@gmail.com" at bounding box center [453, 173] width 221 height 14
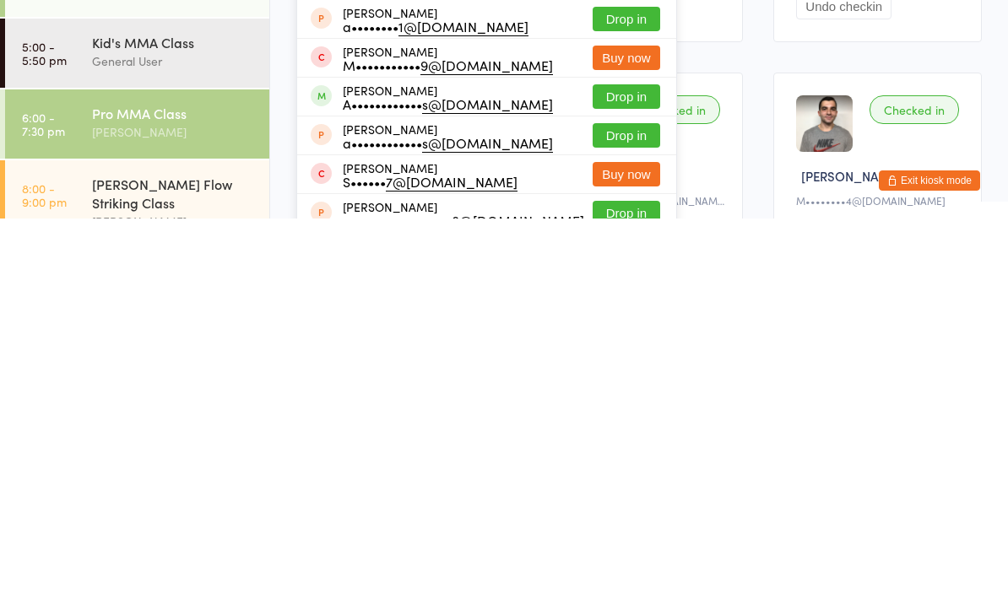
type input "Adri"
click at [627, 465] on button "Drop in" at bounding box center [626, 477] width 68 height 24
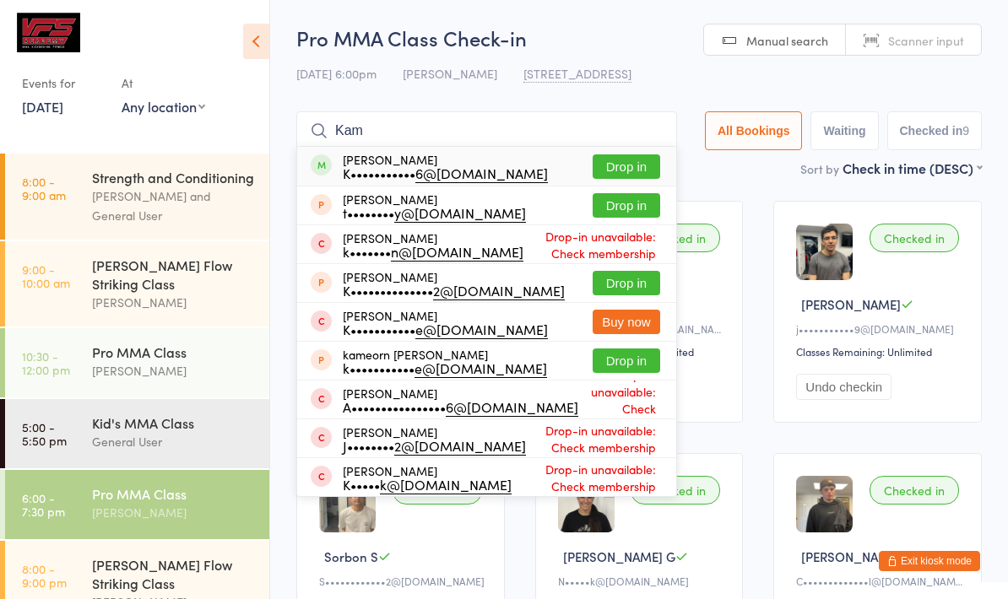
type input "Kam"
click at [533, 165] on div "Kamil Hadala K••••••••••• 6@gmail.com Drop in" at bounding box center [486, 166] width 379 height 39
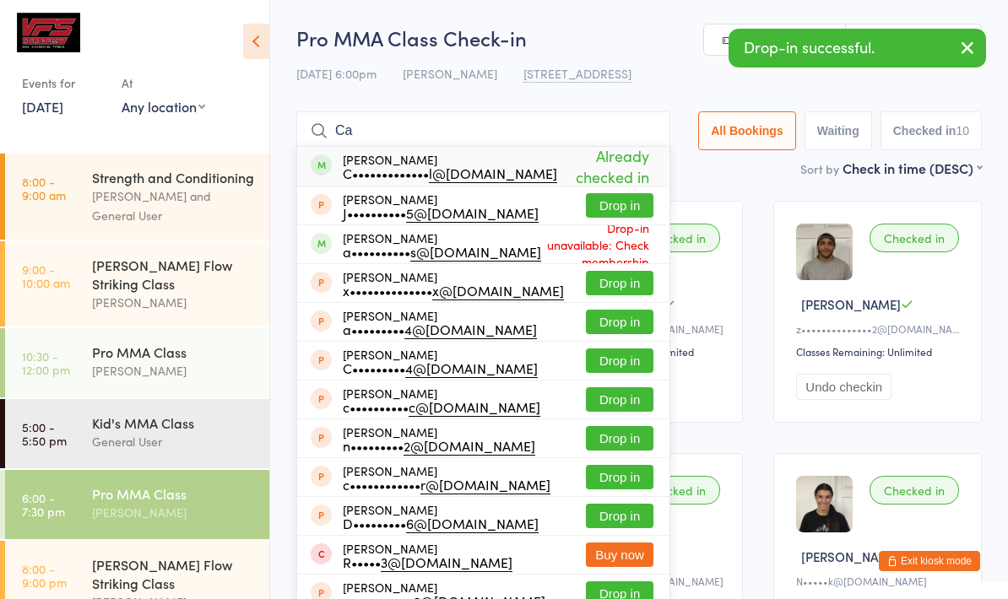
type input "C"
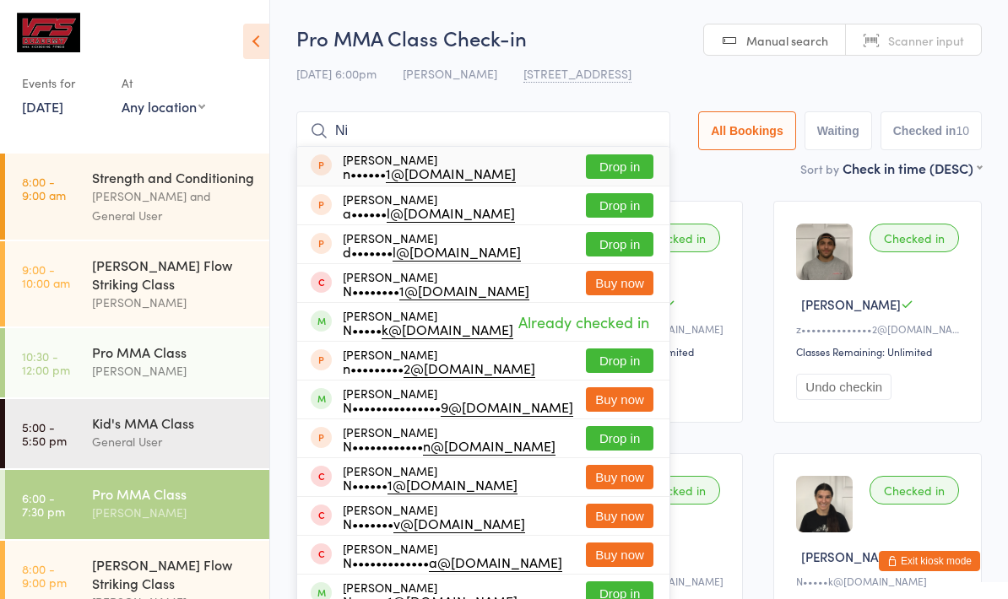
type input "N"
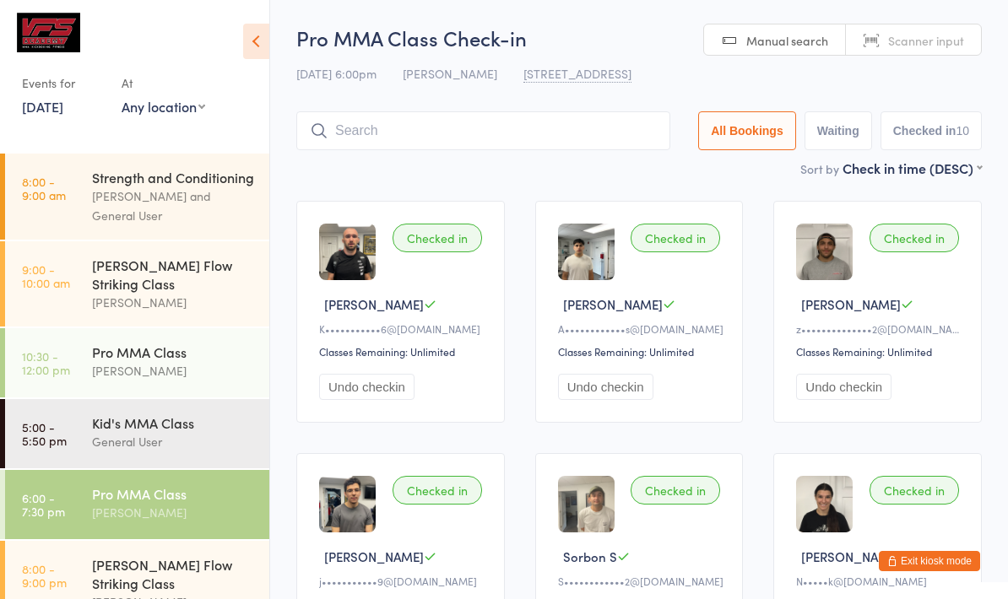
click at [588, 148] on input "search" at bounding box center [483, 130] width 374 height 39
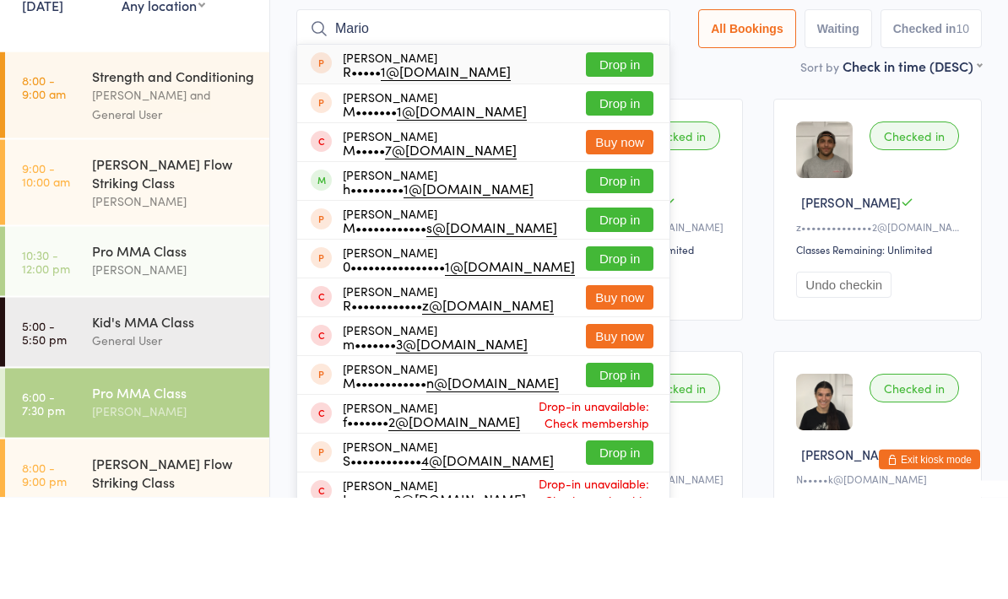
type input "Mario"
click at [617, 271] on button "Drop in" at bounding box center [620, 283] width 68 height 24
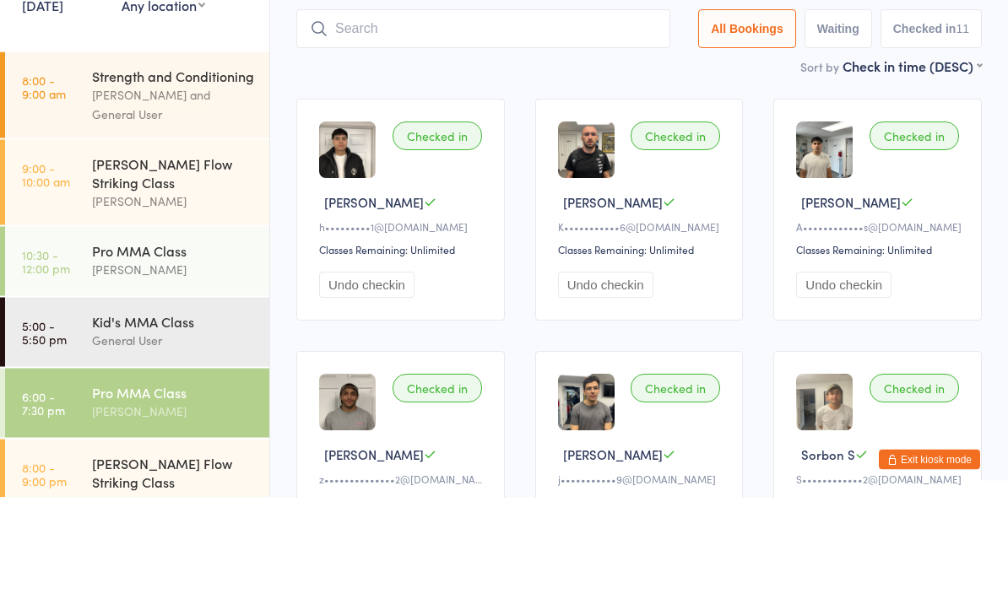
click at [562, 111] on input "search" at bounding box center [483, 130] width 374 height 39
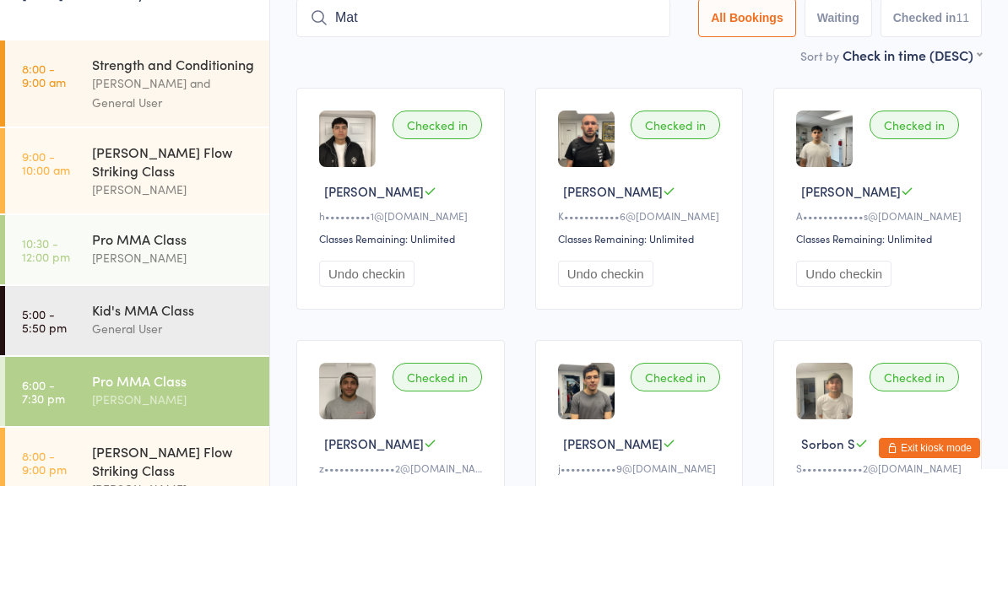
type input "Matt"
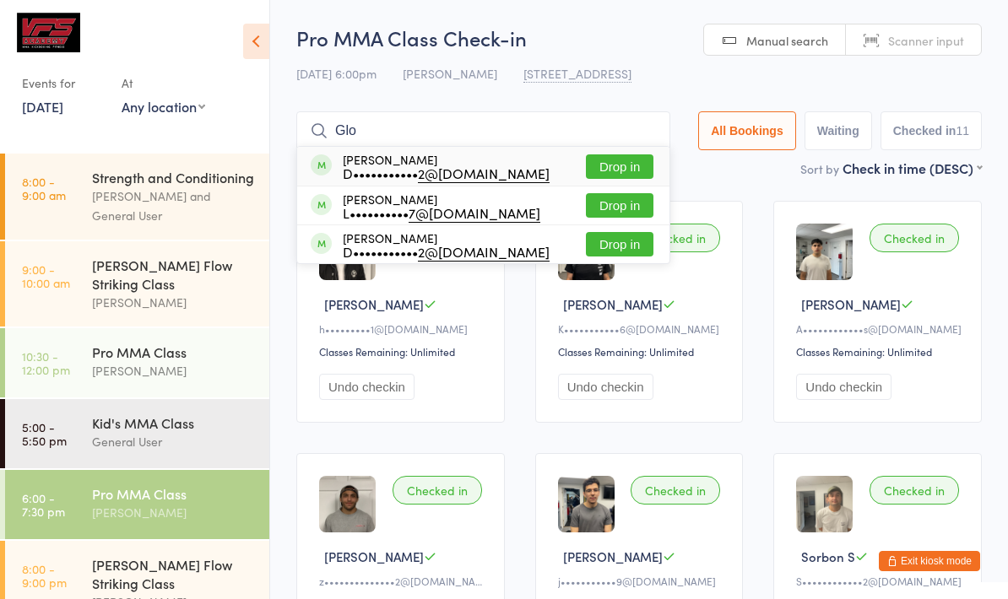
type input "Glo"
click at [618, 163] on button "Drop in" at bounding box center [620, 166] width 68 height 24
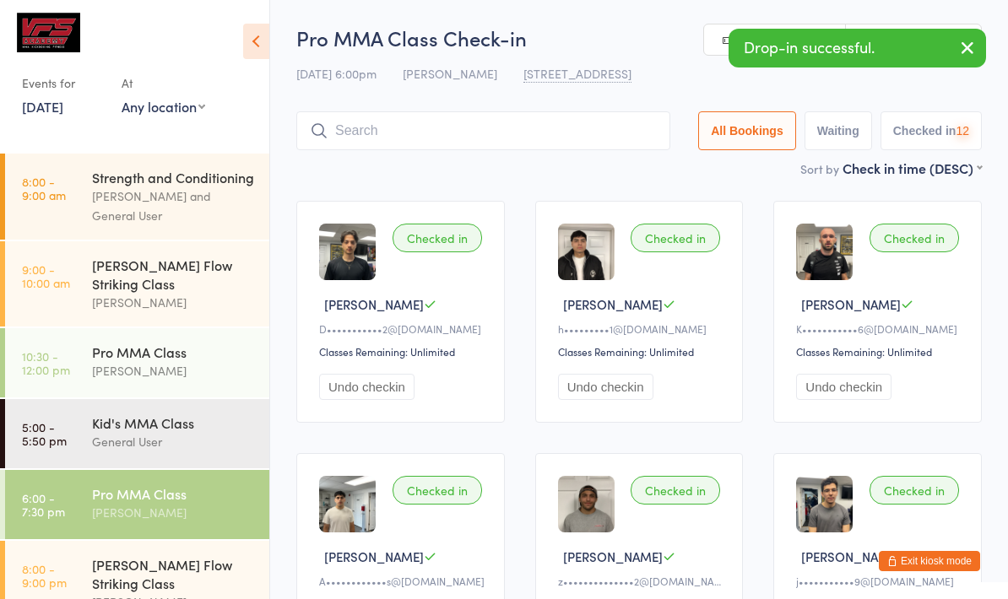
click at [618, 128] on input "search" at bounding box center [483, 130] width 374 height 39
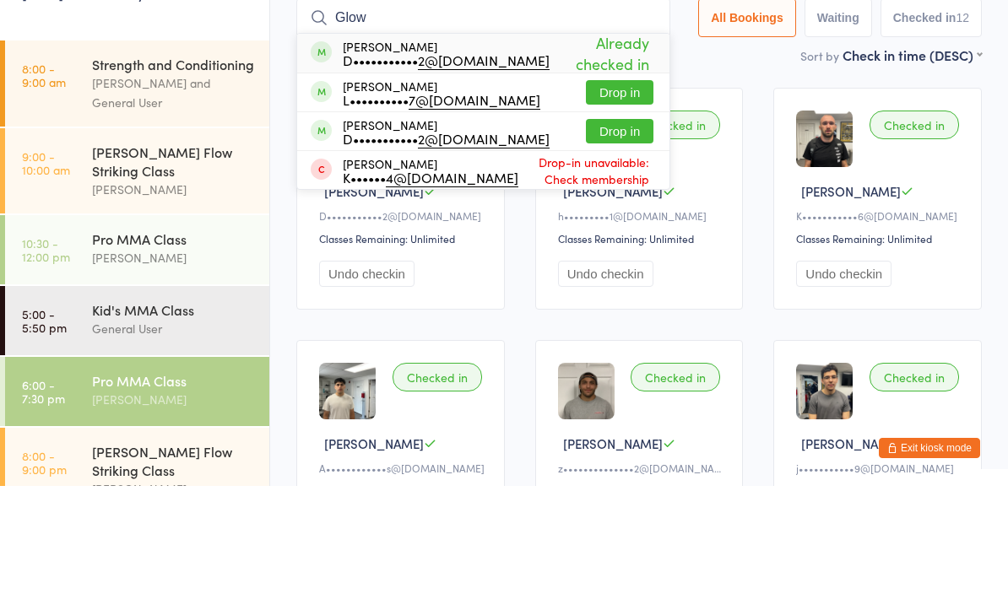
type input "Glow"
click at [619, 193] on button "Drop in" at bounding box center [620, 205] width 68 height 24
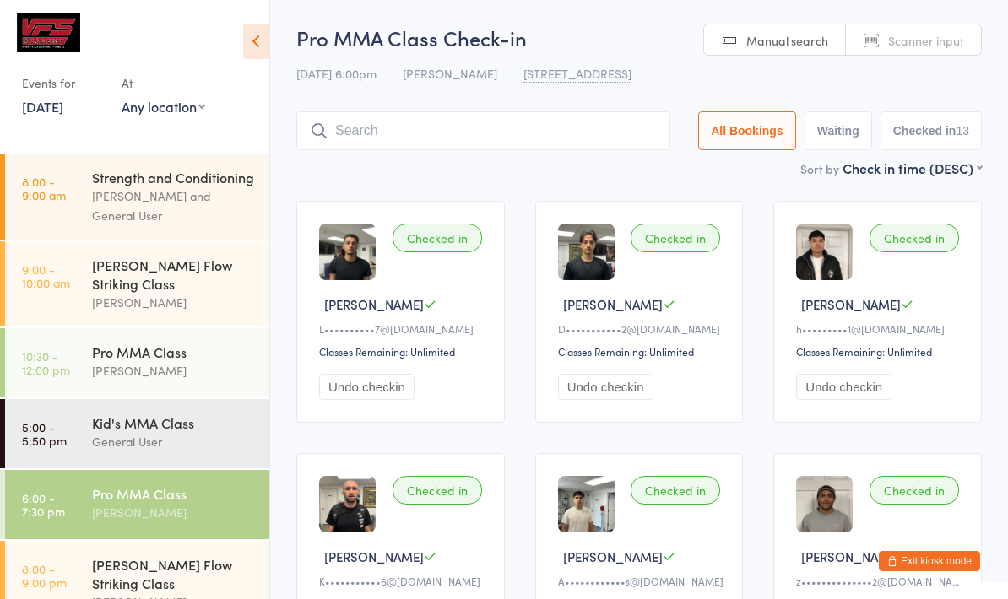
click at [43, 109] on link "[DATE]" at bounding box center [42, 106] width 41 height 19
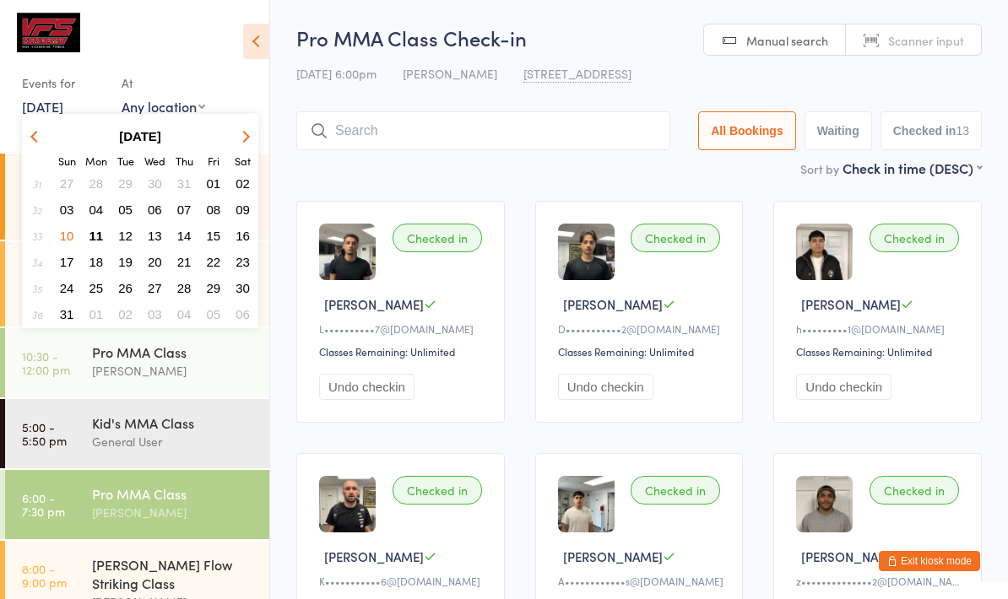
click at [177, 214] on span "07" at bounding box center [184, 210] width 14 height 14
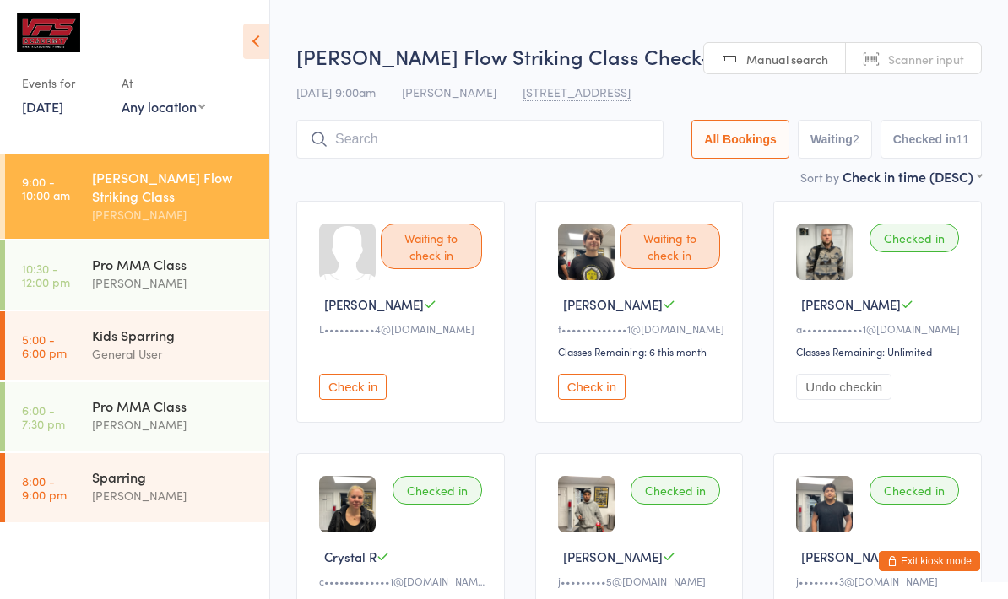
click at [111, 415] on div "[PERSON_NAME]" at bounding box center [173, 424] width 163 height 19
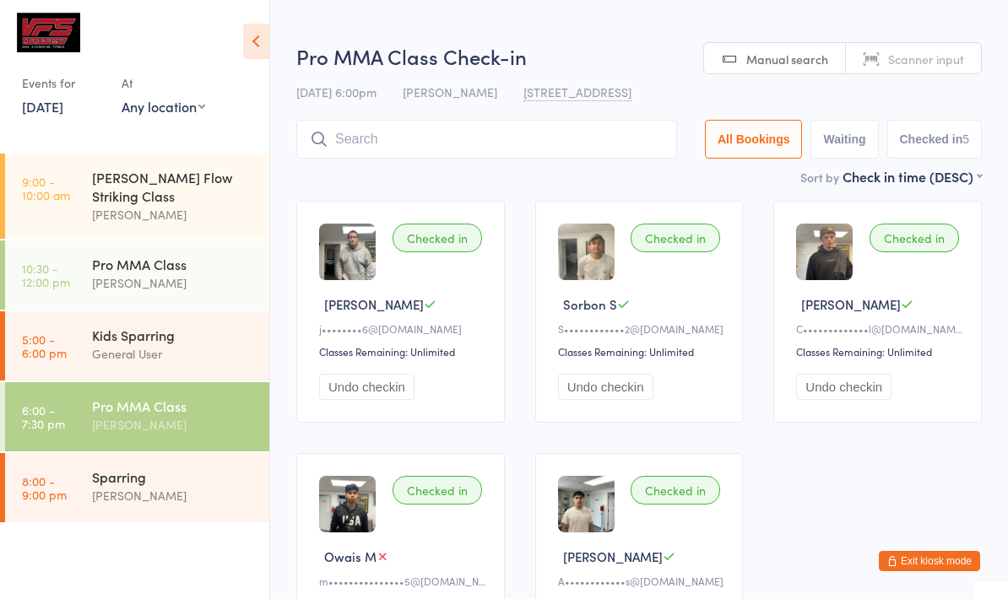
click at [42, 112] on link "7 Aug, 2025" at bounding box center [42, 106] width 41 height 19
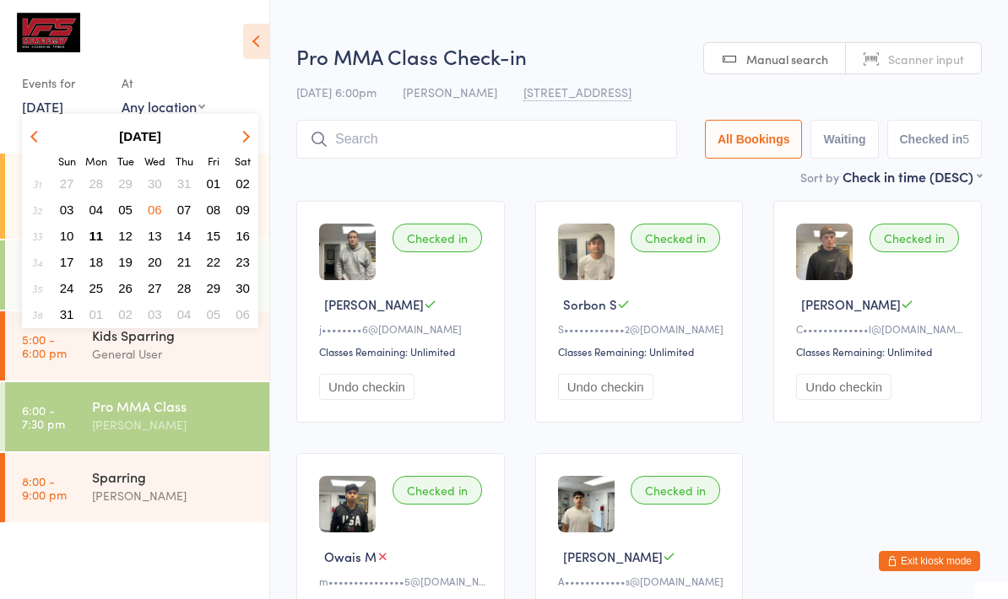
click at [126, 221] on button "05" at bounding box center [125, 209] width 26 height 23
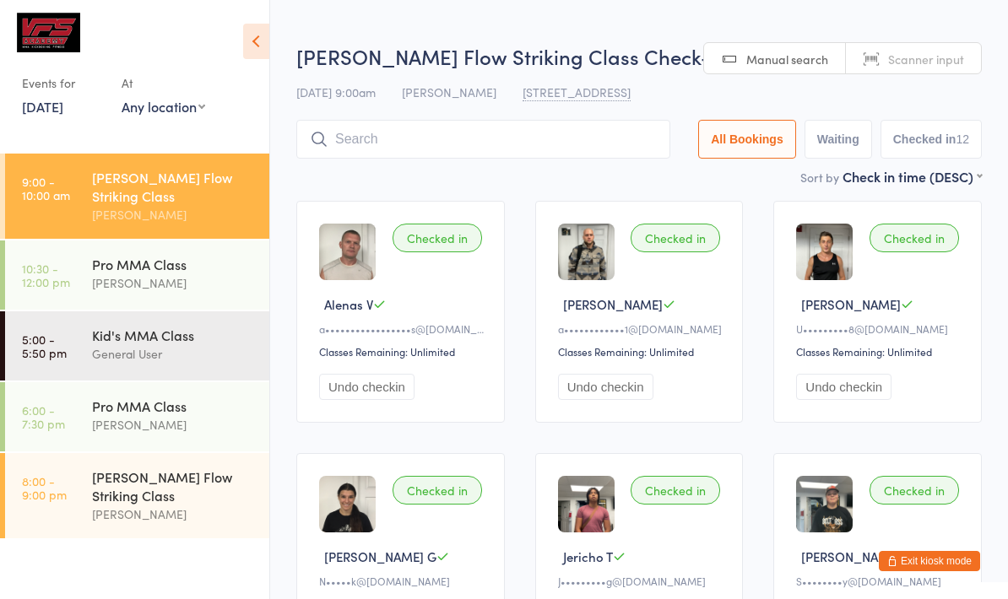
click at [110, 421] on div "Pro MMA Class Mike Valle" at bounding box center [180, 415] width 177 height 67
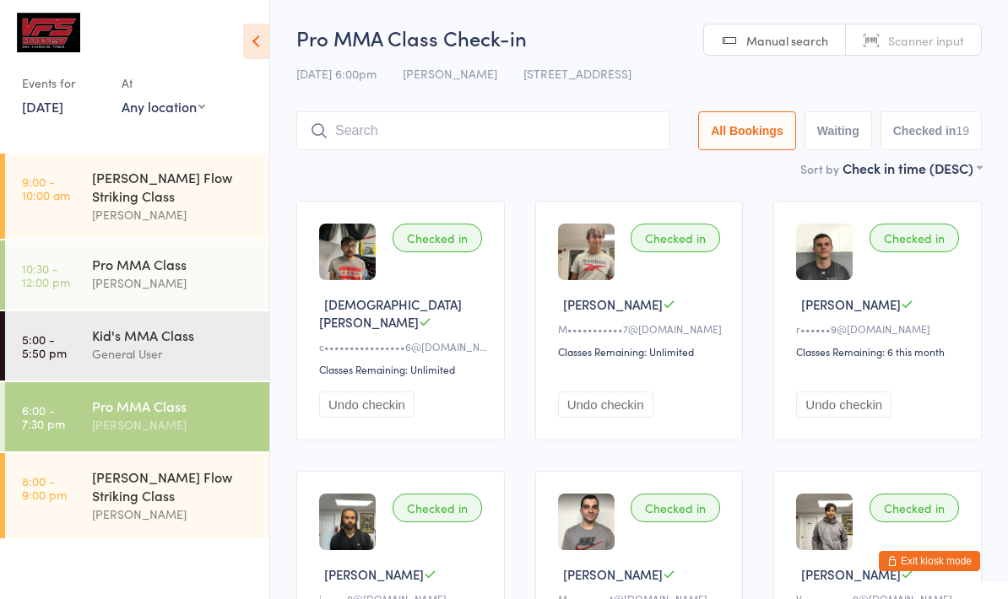
click at [63, 114] on link "5 Aug, 2025" at bounding box center [42, 106] width 41 height 19
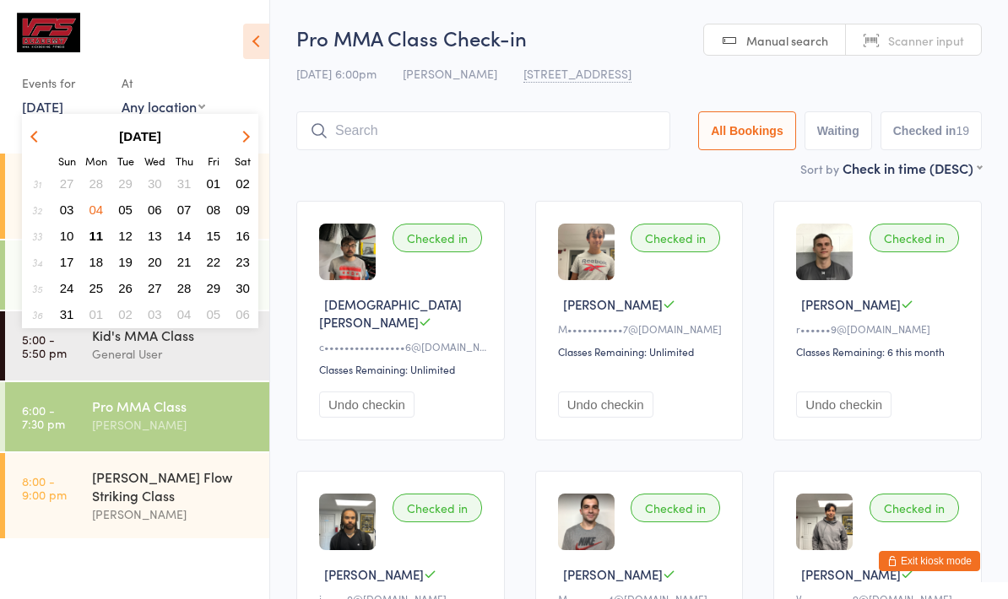
click at [104, 207] on span "04" at bounding box center [96, 210] width 14 height 14
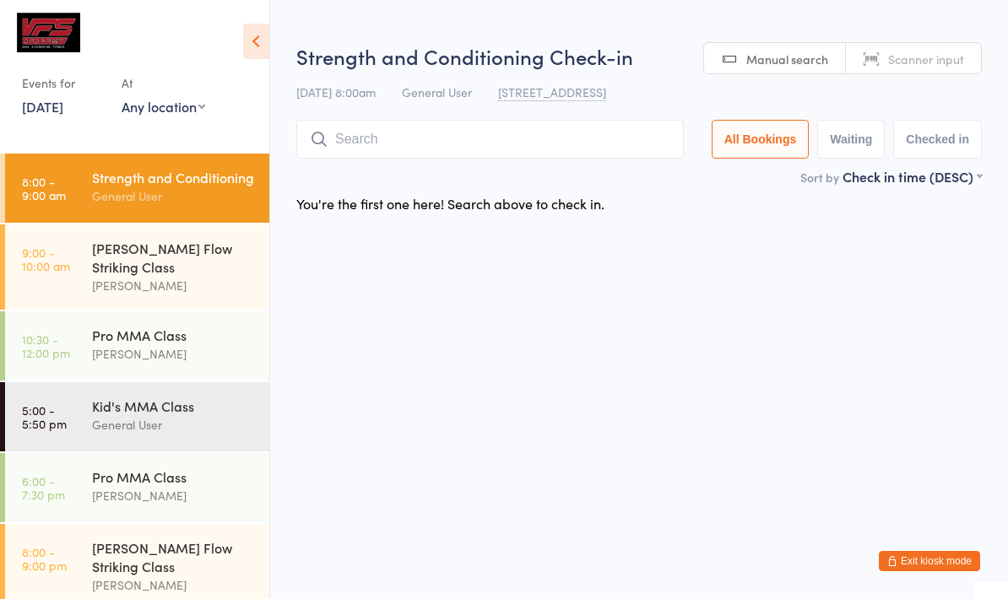
click at [203, 494] on div "[PERSON_NAME]" at bounding box center [173, 495] width 163 height 19
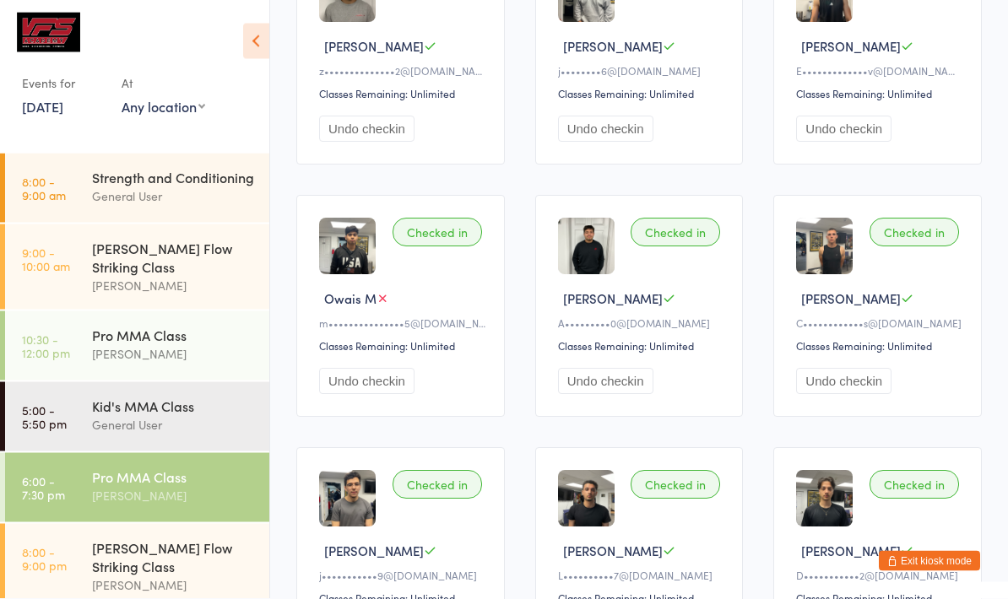
scroll to position [511, 0]
click at [922, 571] on button "Exit kiosk mode" at bounding box center [929, 561] width 101 height 20
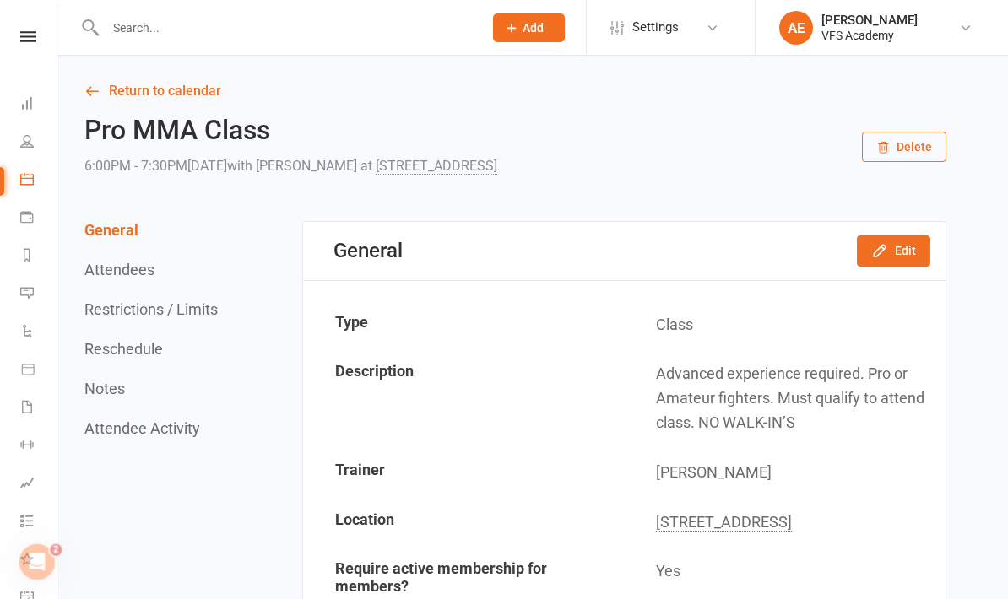
click at [34, 107] on link "Dashboard" at bounding box center [39, 105] width 38 height 38
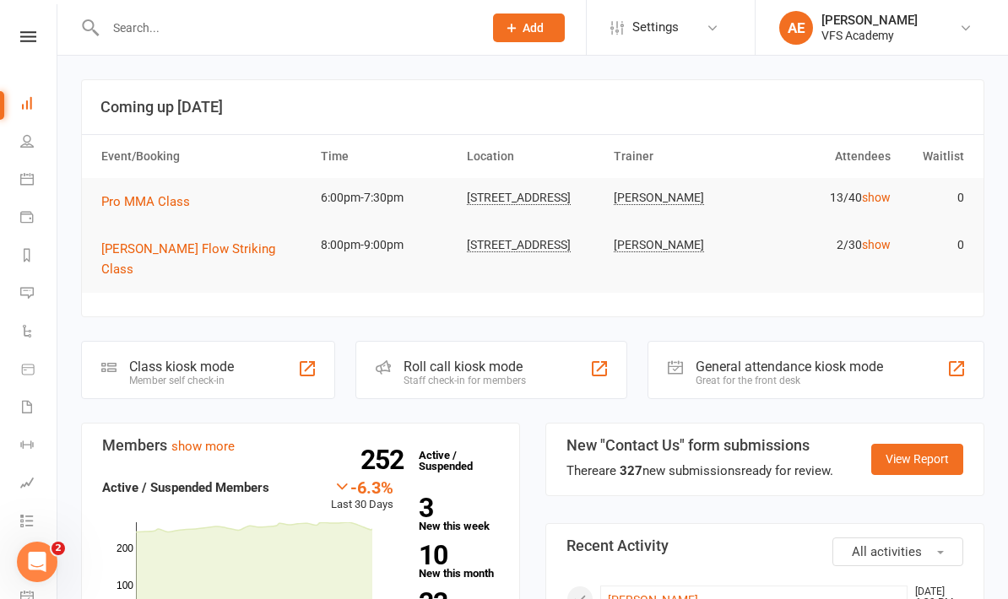
click at [268, 368] on div "Class kiosk mode Member self check-in" at bounding box center [208, 370] width 254 height 58
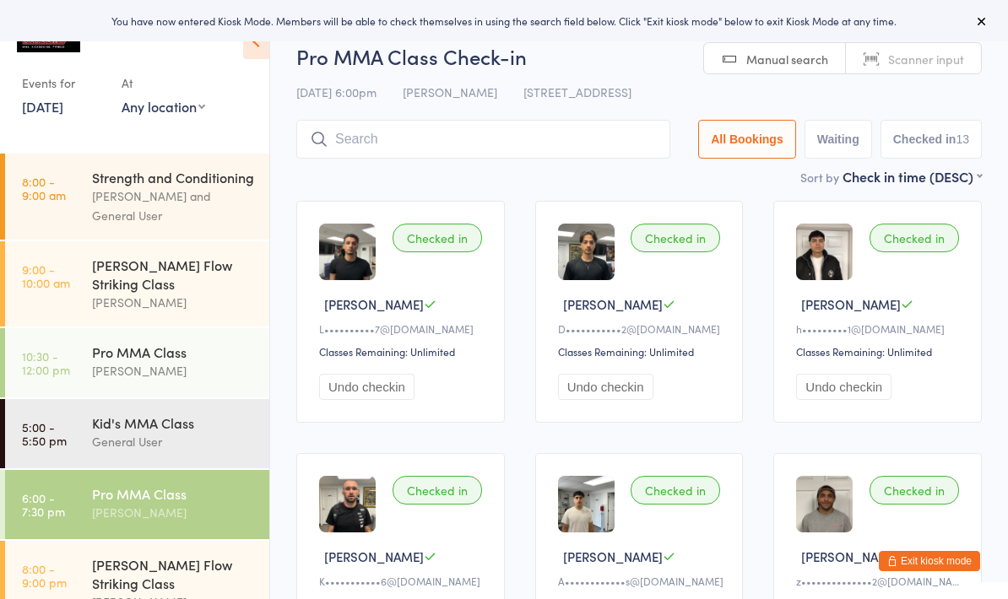
click at [421, 132] on input "search" at bounding box center [483, 139] width 374 height 39
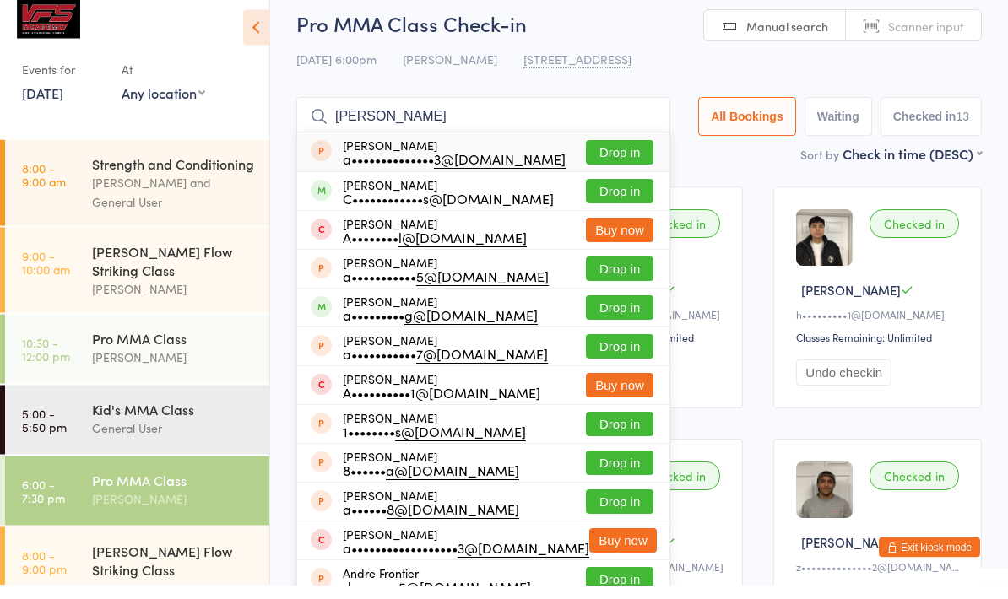
type input "[PERSON_NAME]"
click at [615, 193] on button "Drop in" at bounding box center [620, 205] width 68 height 24
